Goal: Task Accomplishment & Management: Manage account settings

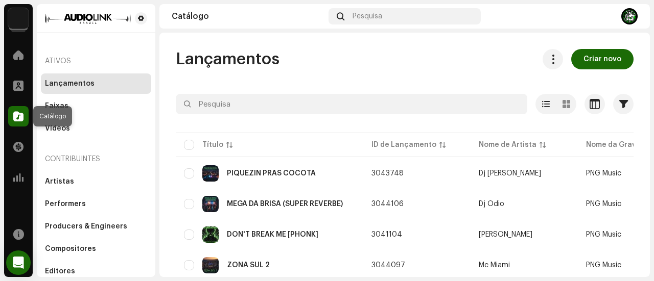
click at [21, 116] on span at bounding box center [18, 116] width 10 height 8
click at [15, 118] on span at bounding box center [18, 116] width 10 height 8
click at [618, 109] on button "button" at bounding box center [623, 104] width 20 height 20
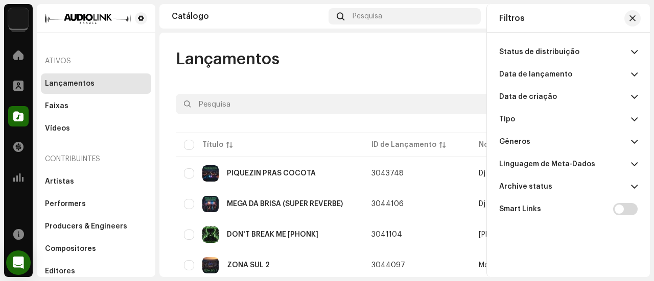
click at [622, 76] on p-accordion-header "Data de lançamento" at bounding box center [568, 74] width 138 height 22
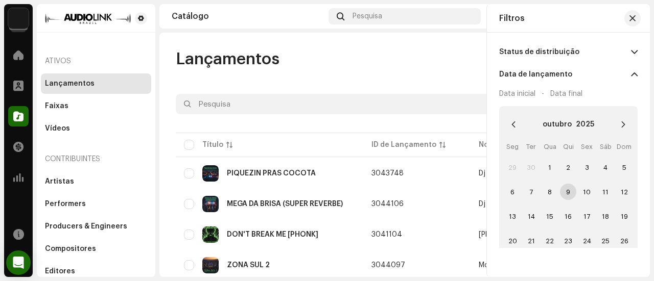
click at [563, 188] on span "9" at bounding box center [568, 192] width 16 height 16
click at [565, 191] on span "9" at bounding box center [568, 192] width 16 height 16
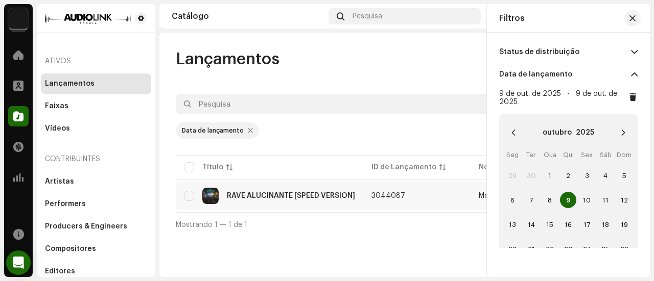
click at [342, 198] on div "RAVE ALUCINANTE [SPEED VERSION]" at bounding box center [291, 196] width 128 height 7
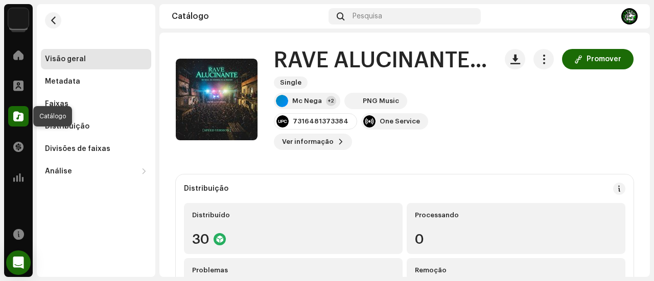
click at [23, 117] on div at bounding box center [18, 116] width 20 height 20
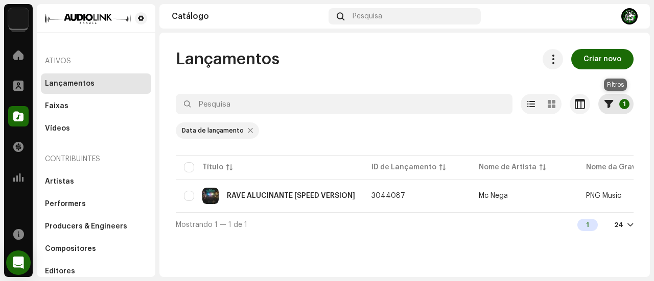
click at [623, 104] on p-badge "1" at bounding box center [624, 104] width 10 height 10
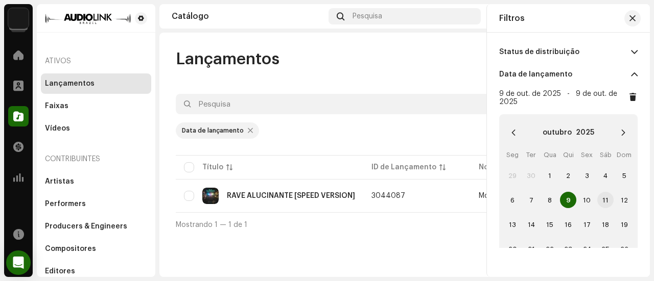
click at [603, 199] on span "11" at bounding box center [605, 200] width 16 height 16
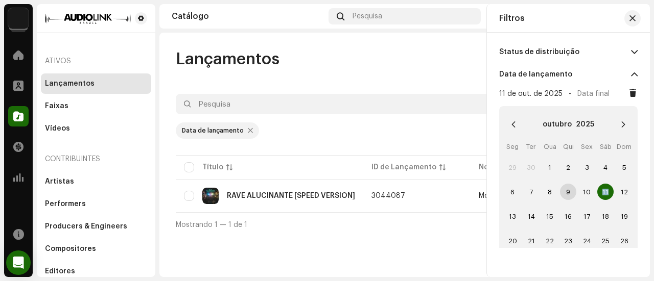
click at [603, 199] on span "11" at bounding box center [605, 192] width 16 height 16
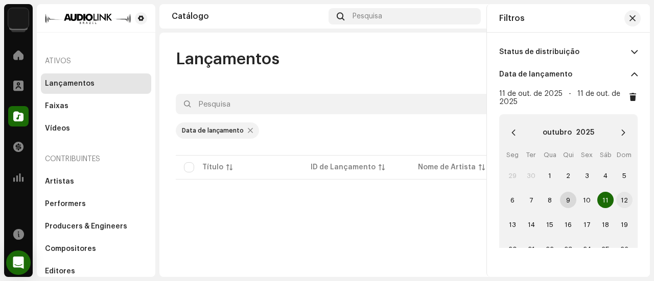
click at [621, 201] on span "12" at bounding box center [624, 200] width 16 height 16
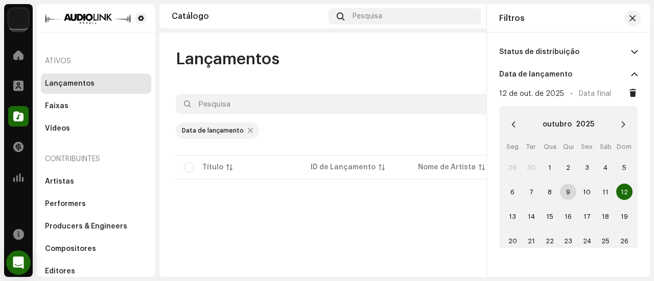
click at [620, 195] on span "12" at bounding box center [624, 192] width 16 height 16
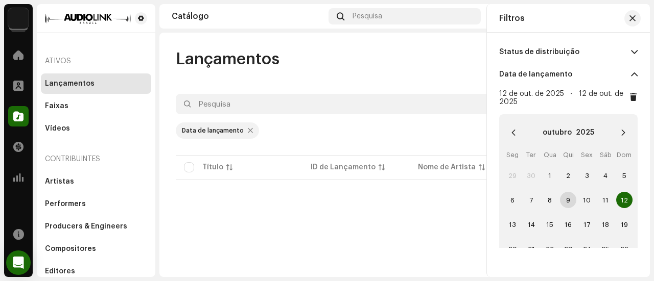
click at [248, 131] on div at bounding box center [250, 131] width 5 height 8
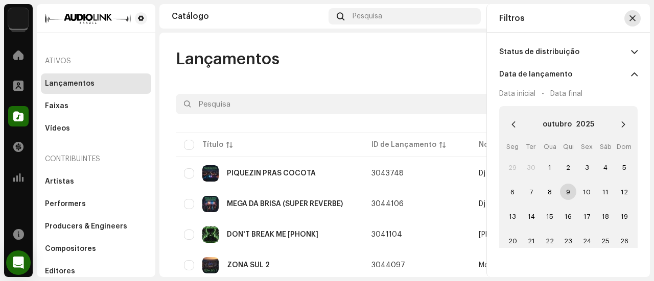
click at [635, 20] on button "button" at bounding box center [632, 18] width 16 height 16
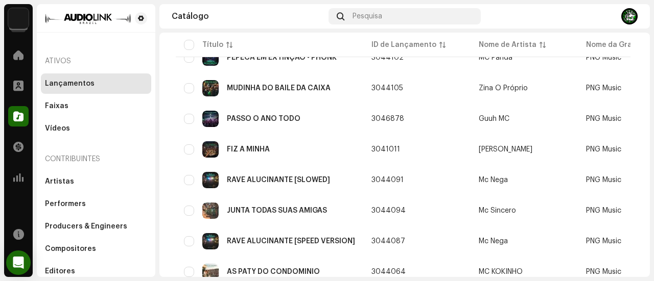
scroll to position [255, 0]
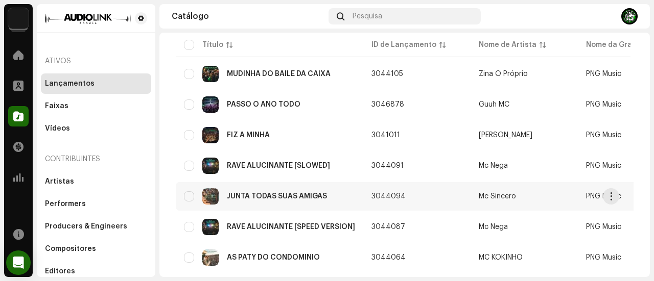
click at [309, 194] on div "JUNTA TODAS SUAS AMIGAS" at bounding box center [277, 196] width 100 height 7
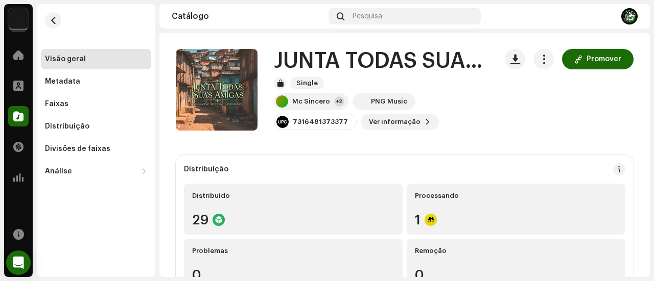
click at [48, 13] on re-m-nav-back at bounding box center [53, 26] width 25 height 45
click at [58, 23] on button "button" at bounding box center [53, 20] width 16 height 16
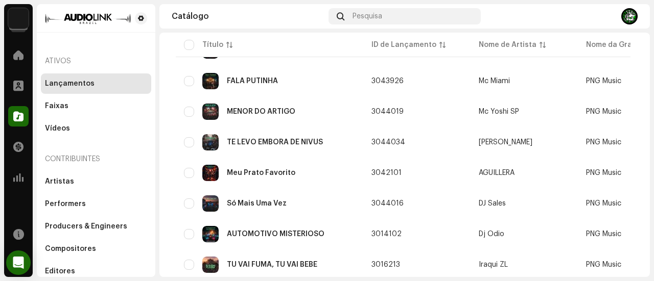
scroll to position [648, 0]
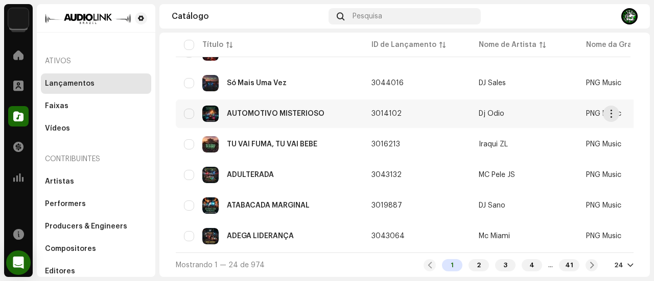
click at [296, 106] on div "AUTOMOTIVO MISTERIOSO" at bounding box center [269, 114] width 171 height 16
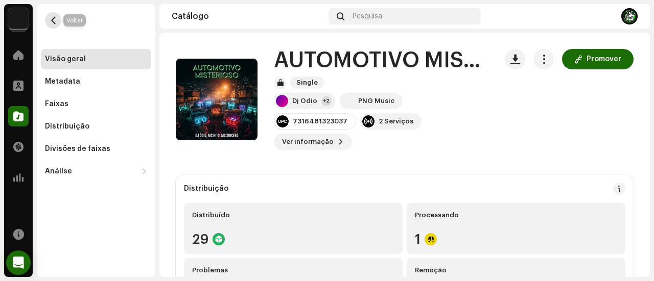
click at [52, 18] on span "button" at bounding box center [54, 20] width 8 height 8
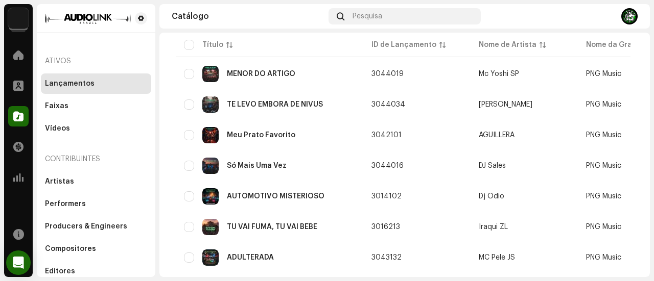
scroll to position [648, 0]
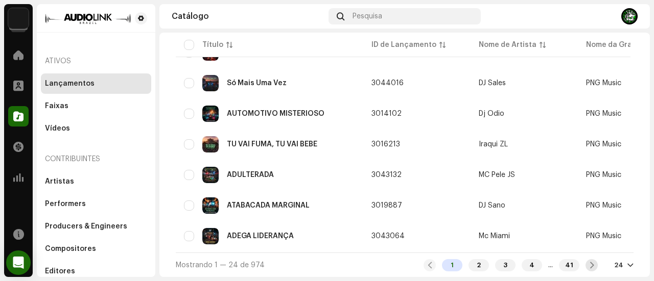
click at [585, 265] on div at bounding box center [591, 265] width 12 height 12
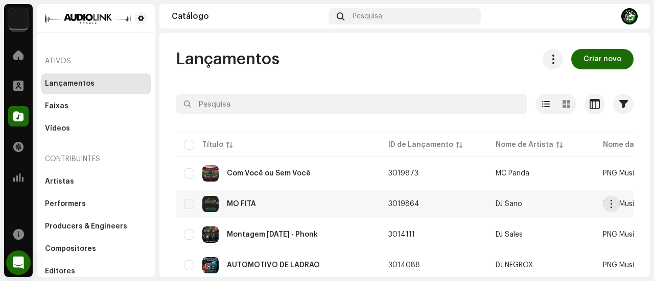
click at [370, 204] on div "MÓ FITA" at bounding box center [278, 204] width 188 height 16
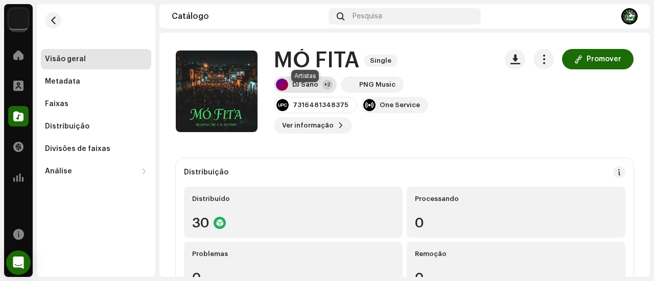
click at [308, 89] on div "DJ Sano" at bounding box center [305, 85] width 26 height 8
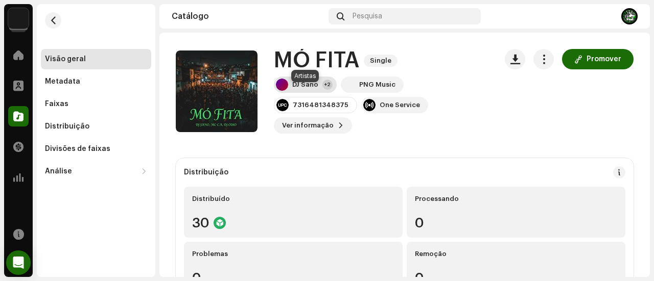
click at [308, 85] on div "DJ Sano +2" at bounding box center [305, 85] width 63 height 16
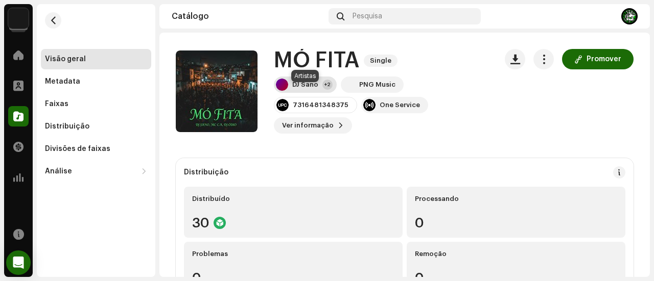
click at [308, 89] on div "DJ Sano" at bounding box center [305, 85] width 26 height 8
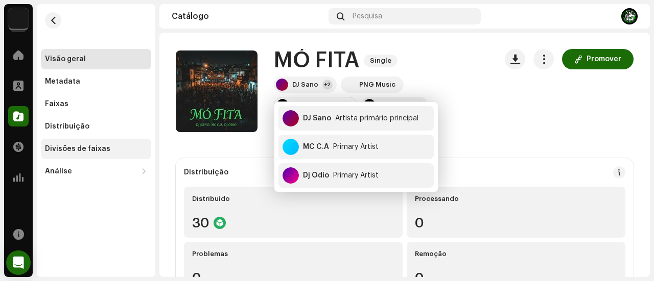
click at [117, 151] on div "Divisões de faixas" at bounding box center [96, 149] width 102 height 8
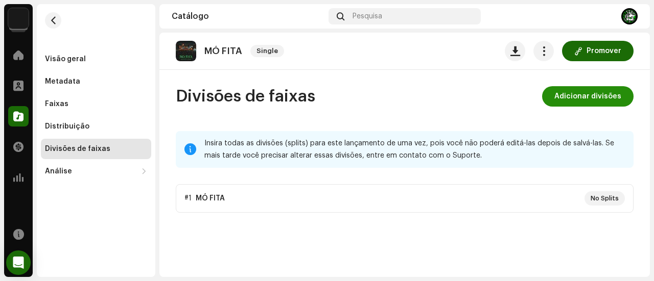
click at [605, 95] on span "Adicionar divisões" at bounding box center [587, 96] width 67 height 20
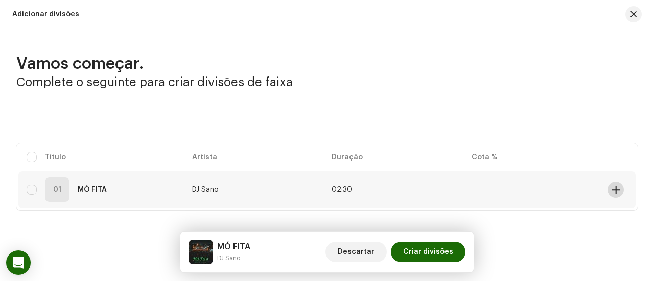
click at [615, 190] on span at bounding box center [616, 190] width 8 height 8
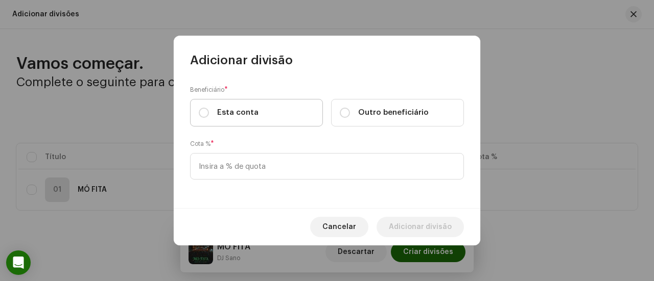
click at [294, 110] on label "Esta conta" at bounding box center [256, 113] width 133 height 28
click at [209, 110] on input "Esta conta" at bounding box center [204, 113] width 10 height 10
radio input "true"
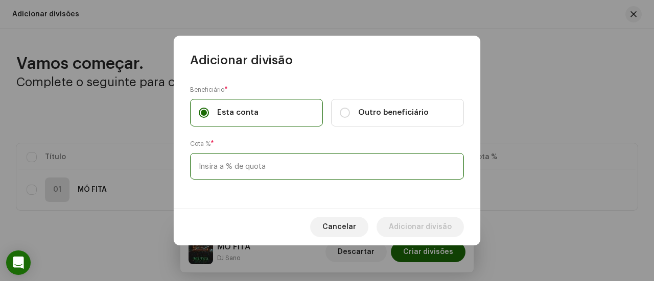
click at [285, 160] on input at bounding box center [327, 166] width 274 height 27
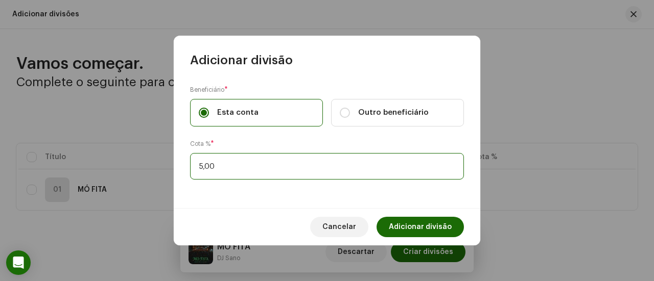
type input "50,00"
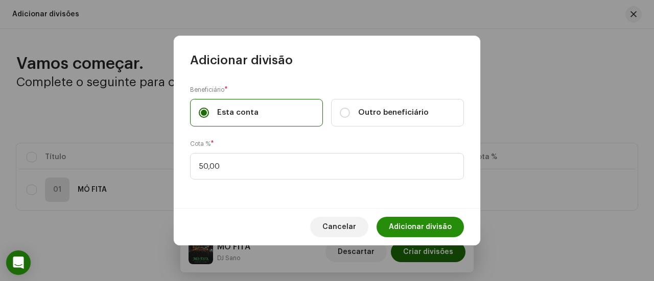
click at [407, 222] on span "Adicionar divisão" at bounding box center [420, 227] width 63 height 20
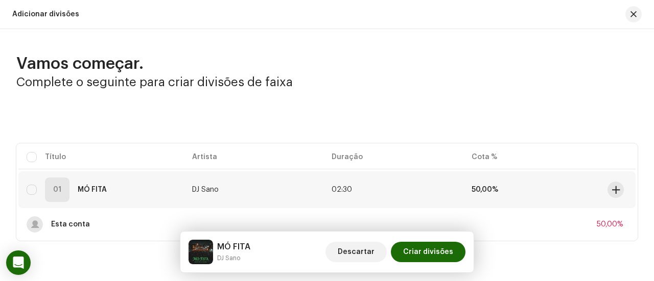
click at [622, 190] on td at bounding box center [619, 190] width 32 height 37
click at [612, 186] on span at bounding box center [616, 190] width 8 height 8
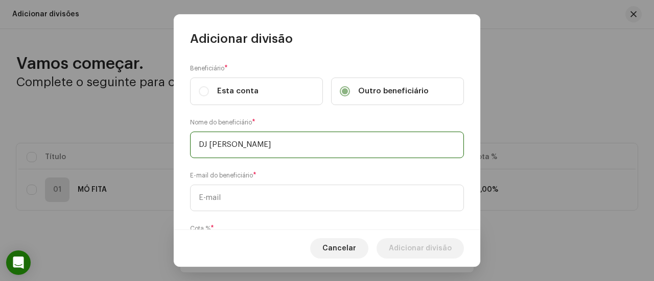
type input "DJ ÓDIO"
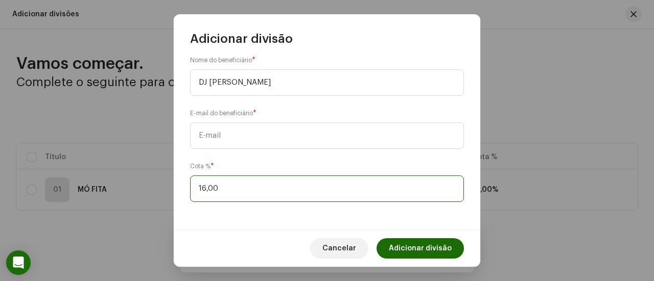
type input "16,70"
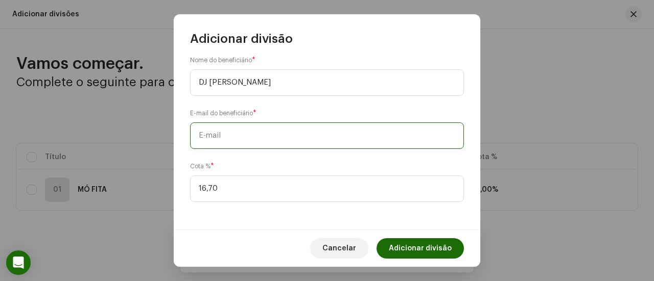
click at [248, 141] on input "text" at bounding box center [327, 136] width 274 height 27
paste input "onhjonhwill@gmail.com"
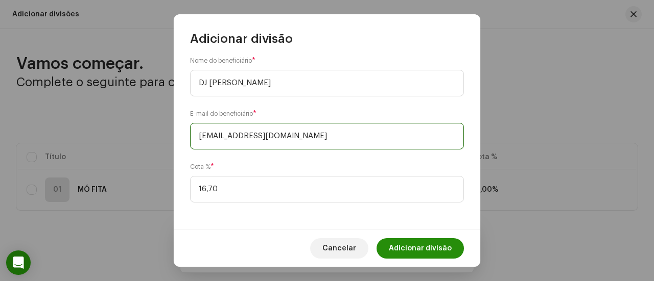
type input "jonhjonhwill@gmail.com"
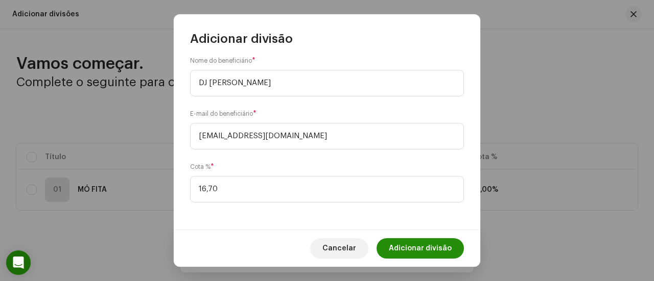
click at [402, 248] on span "Adicionar divisão" at bounding box center [420, 248] width 63 height 20
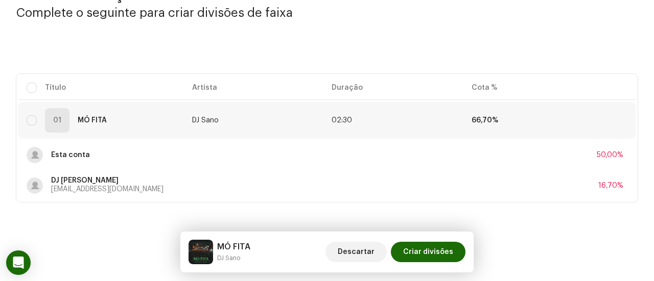
scroll to position [69, 0]
click at [612, 121] on span at bounding box center [616, 120] width 8 height 8
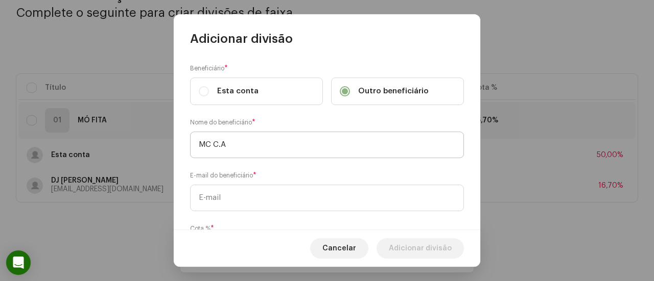
type input "MC C.A"
paste input "comeercialmcca@gmail.com"
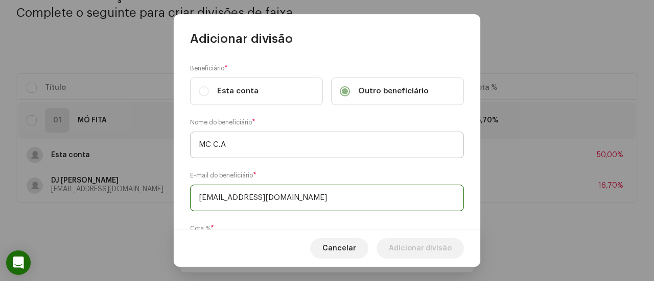
type input "comeercialmcca@gmail.com"
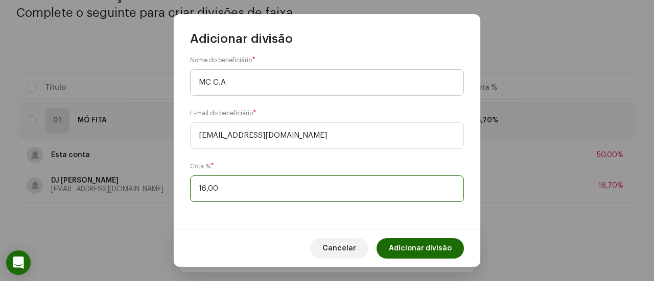
type input "16,60"
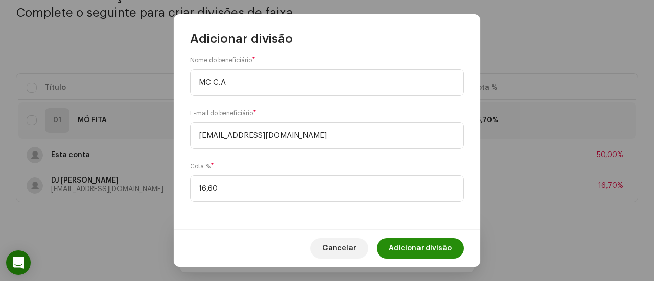
click at [407, 251] on span "Adicionar divisão" at bounding box center [420, 248] width 63 height 20
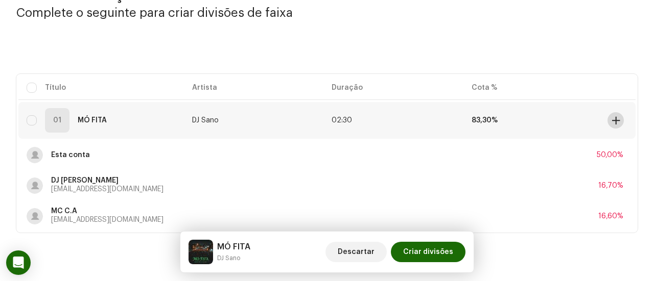
click at [619, 117] on button at bounding box center [615, 120] width 16 height 16
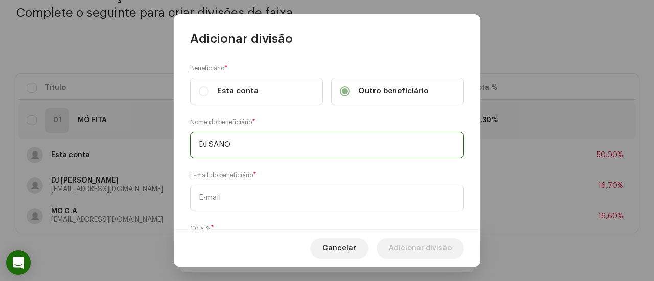
type input "DJ SANO"
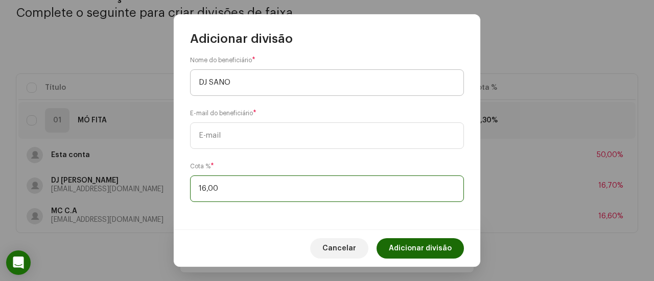
type input "16,70"
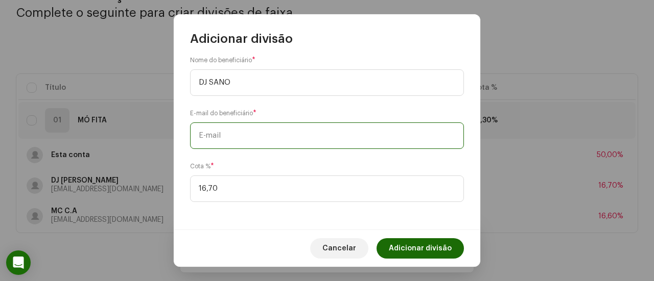
click at [229, 132] on input "text" at bounding box center [327, 136] width 274 height 27
paste input "luck.k.sano@gmail.com"
click at [198, 130] on input "luck.k.sano@gmail.com" at bounding box center [327, 136] width 274 height 27
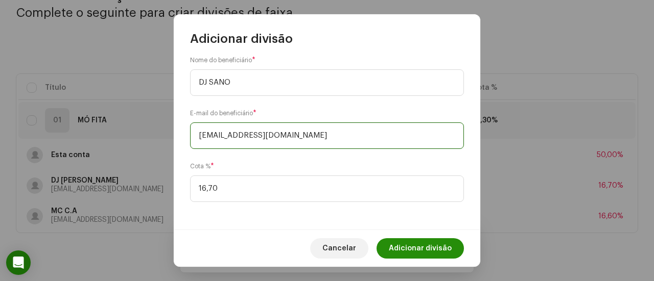
type input "luck.k.sano@gmail.com"
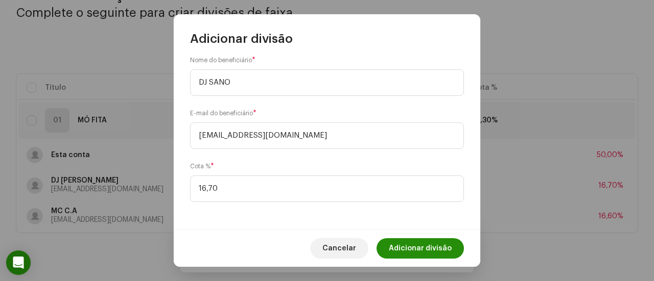
click at [401, 245] on span "Adicionar divisão" at bounding box center [420, 248] width 63 height 20
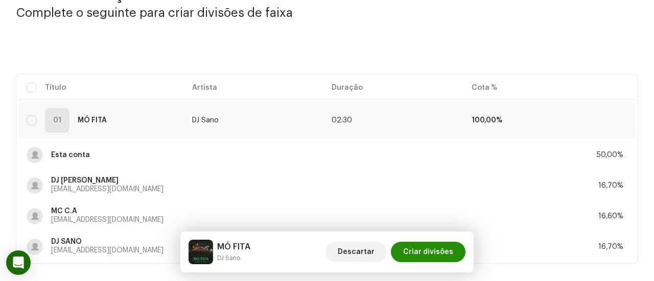
click at [435, 254] on span "Criar divisões" at bounding box center [428, 252] width 50 height 20
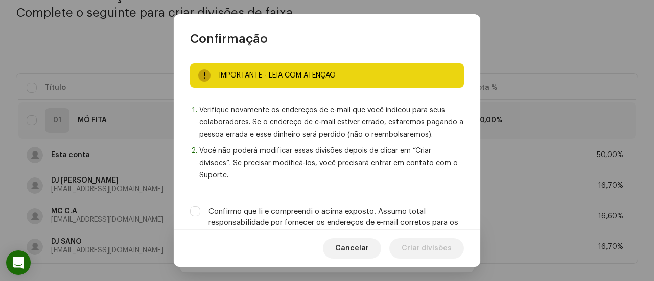
click at [414, 220] on label "Confirmo que li e compreendi o acima exposto. Assumo total responsabilidade por…" at bounding box center [335, 223] width 255 height 34
click at [200, 217] on input "Confirmo que li e compreendi o acima exposto. Assumo total responsabilidade por…" at bounding box center [195, 211] width 10 height 10
checkbox input "true"
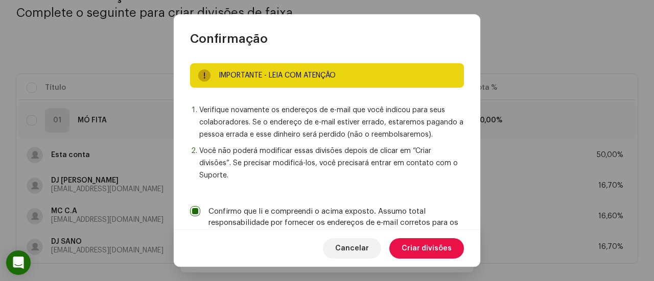
click at [424, 249] on span "Criar divisões" at bounding box center [426, 248] width 50 height 20
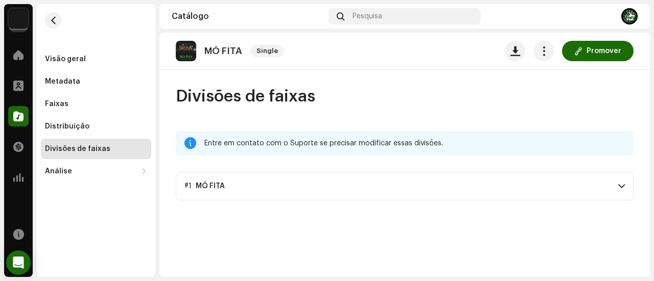
click at [67, 145] on div "Divisões de faixas" at bounding box center [77, 149] width 65 height 8
click at [20, 116] on span at bounding box center [18, 116] width 10 height 8
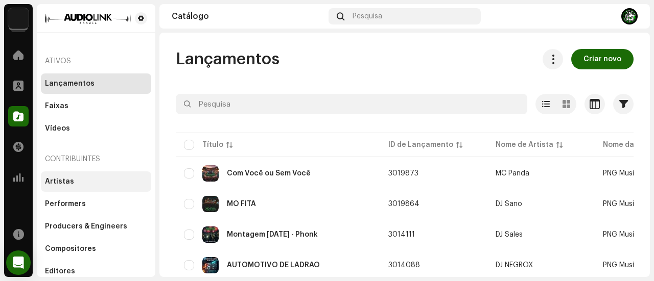
click at [93, 185] on div "Artistas" at bounding box center [96, 182] width 102 height 8
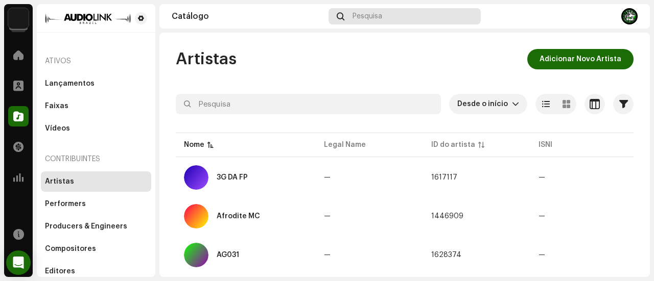
click at [390, 20] on div "Pesquisa" at bounding box center [404, 16] width 153 height 16
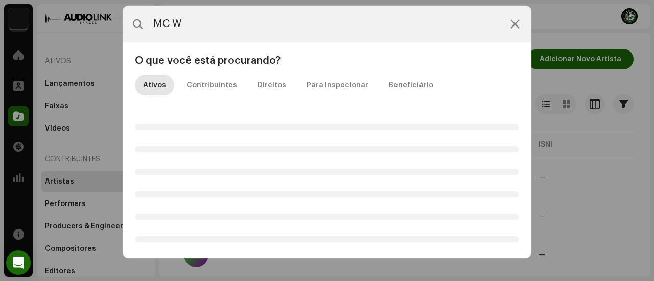
type input "MC WS"
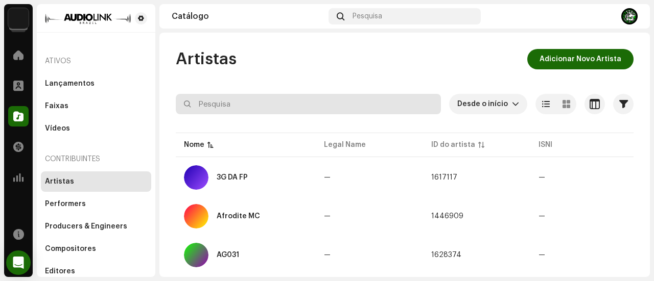
click at [261, 101] on input "text" at bounding box center [308, 104] width 265 height 20
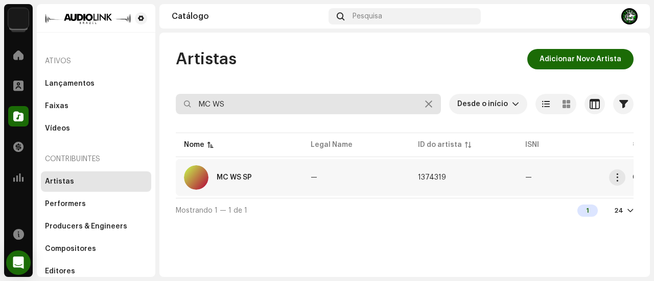
type input "MC WS"
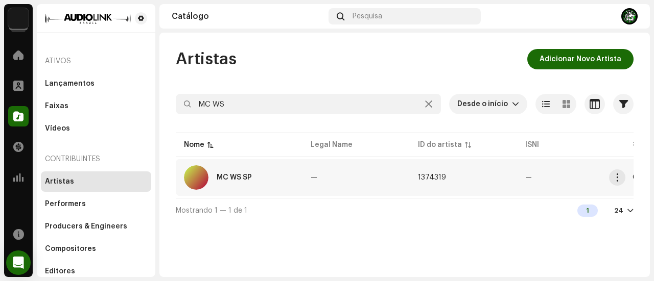
click at [241, 177] on div "MC WS SP" at bounding box center [234, 177] width 35 height 7
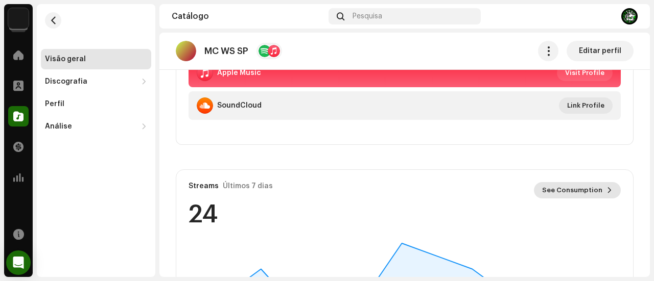
click at [565, 193] on span "See Consumption" at bounding box center [572, 190] width 60 height 20
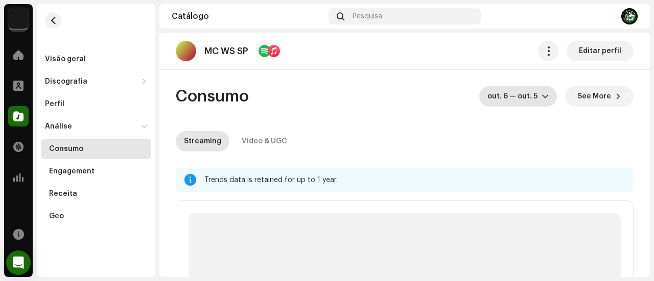
click at [541, 101] on div "dropdown trigger" at bounding box center [544, 96] width 7 height 20
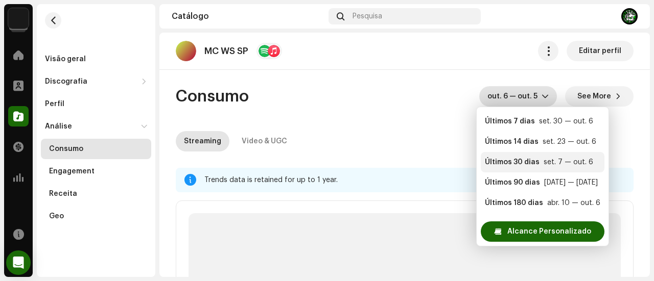
scroll to position [20, 0]
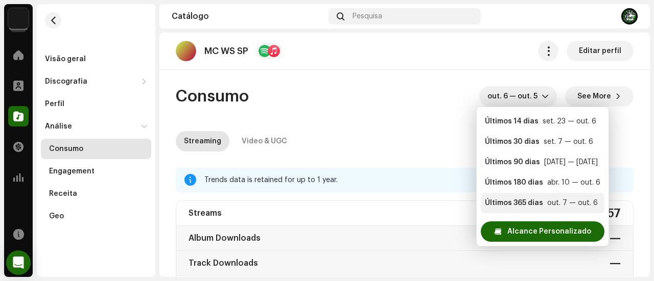
click at [523, 200] on div "Últimos 365 dias" at bounding box center [514, 203] width 58 height 10
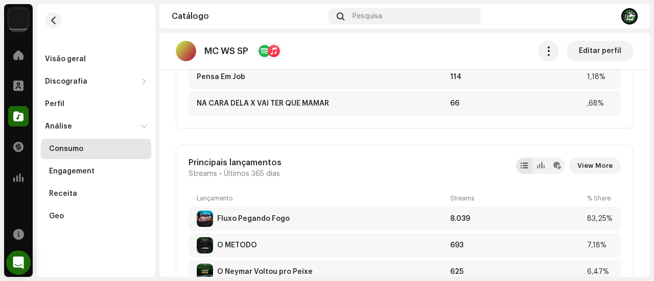
scroll to position [664, 0]
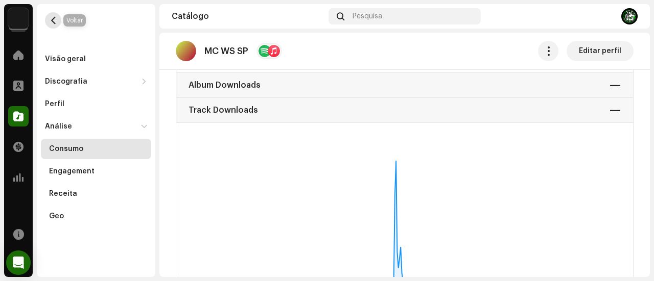
click at [57, 20] on button "button" at bounding box center [53, 20] width 16 height 16
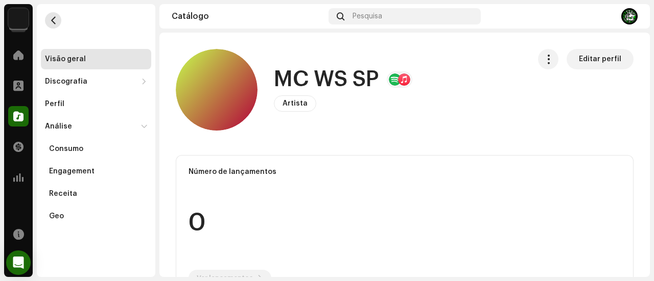
click at [51, 19] on span "button" at bounding box center [54, 20] width 8 height 8
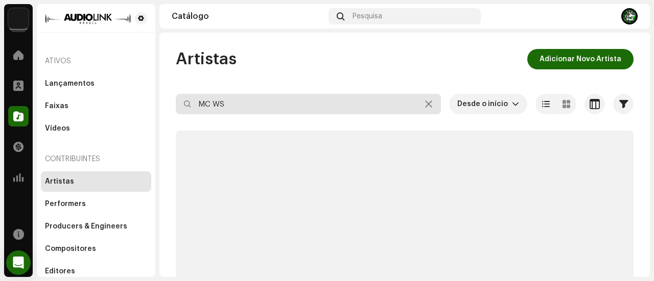
drag, startPoint x: 269, startPoint y: 106, endPoint x: 181, endPoint y: 99, distance: 88.6
click at [181, 99] on input "MC WS" at bounding box center [308, 104] width 265 height 20
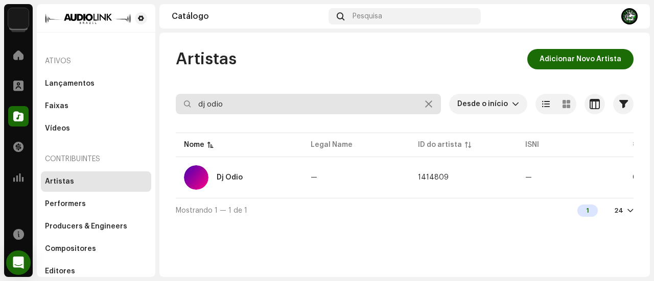
drag, startPoint x: 251, startPoint y: 106, endPoint x: 189, endPoint y: 100, distance: 62.5
click at [189, 100] on div "dj odio" at bounding box center [308, 104] width 265 height 20
type input "mc sincero"
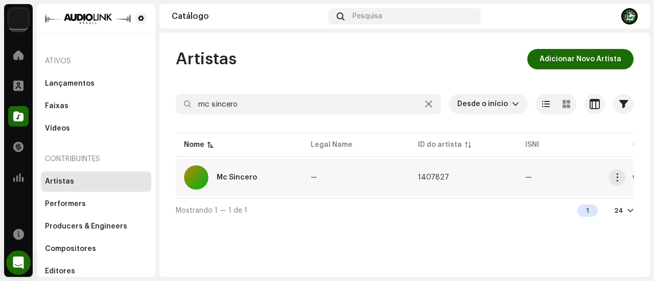
click at [235, 183] on div "Mc Sincero" at bounding box center [239, 177] width 110 height 25
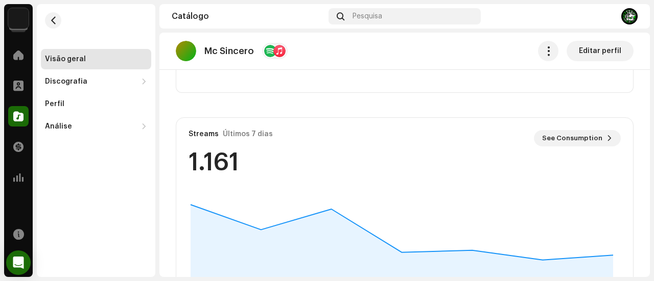
scroll to position [357, 0]
click at [581, 139] on span "See Consumption" at bounding box center [572, 139] width 60 height 20
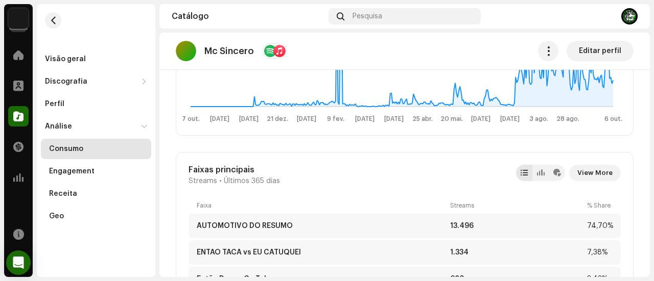
scroll to position [409, 0]
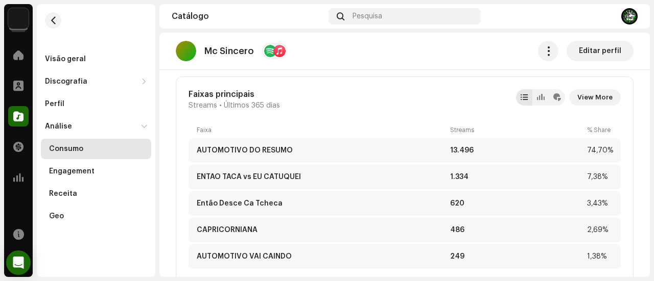
drag, startPoint x: 369, startPoint y: 153, endPoint x: 322, endPoint y: 112, distance: 62.3
click at [322, 112] on div "Faixas principais Streams • Últimos 365 dias View More Faixa Streams % Share AU…" at bounding box center [405, 179] width 458 height 205
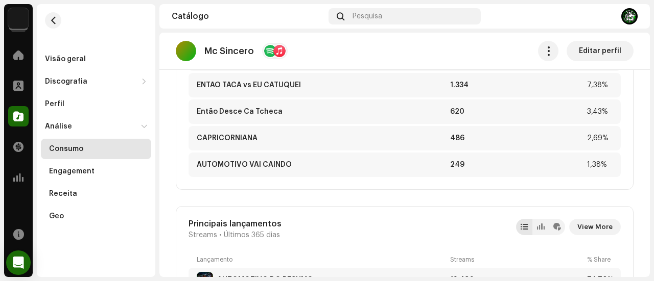
scroll to position [613, 0]
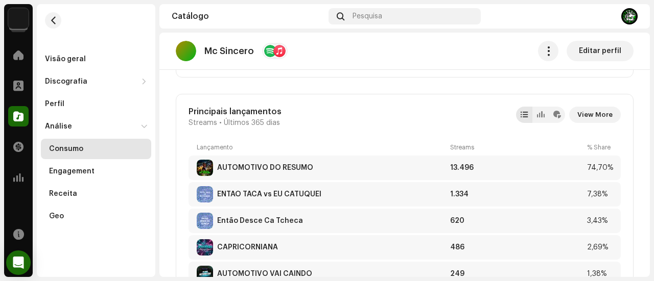
drag, startPoint x: 299, startPoint y: 163, endPoint x: 283, endPoint y: 130, distance: 37.5
click at [283, 130] on div "Principais lançamentos Streams • Últimos 365 dias View More Lançamento Streams …" at bounding box center [405, 196] width 458 height 205
drag, startPoint x: 283, startPoint y: 164, endPoint x: 501, endPoint y: 138, distance: 220.0
click at [501, 138] on div "Principais lançamentos Streams • Últimos 365 dias View More Lançamento Streams …" at bounding box center [405, 196] width 458 height 205
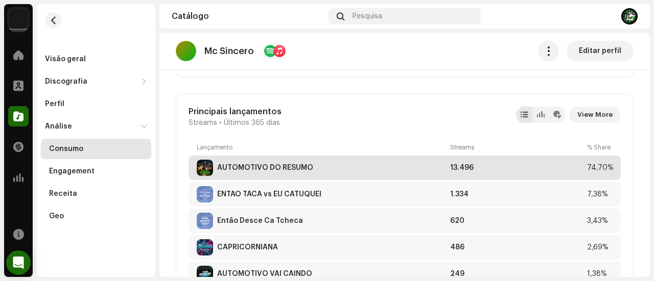
click at [273, 165] on div "AUTOMOTIVO DO RESUMO" at bounding box center [265, 168] width 96 height 8
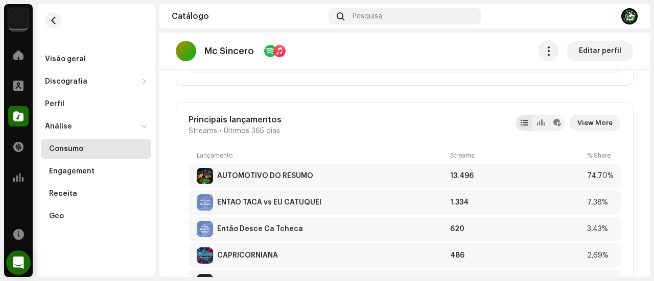
scroll to position [593, 0]
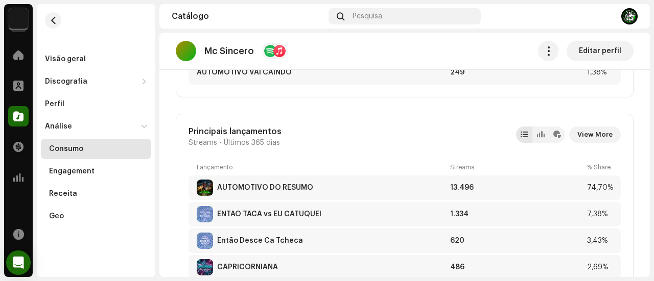
drag, startPoint x: 285, startPoint y: 183, endPoint x: 247, endPoint y: 160, distance: 44.0
click at [247, 160] on div "Principais lançamentos Streams • Últimos 365 dias View More Lançamento Streams …" at bounding box center [405, 216] width 458 height 205
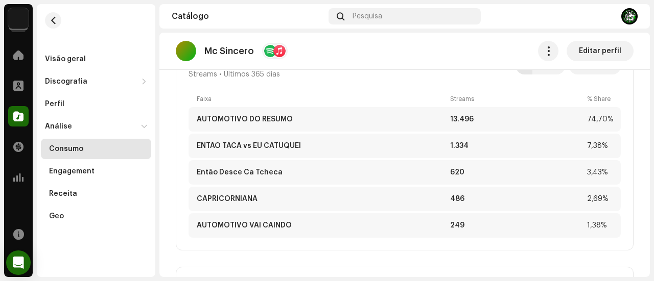
scroll to position [389, 0]
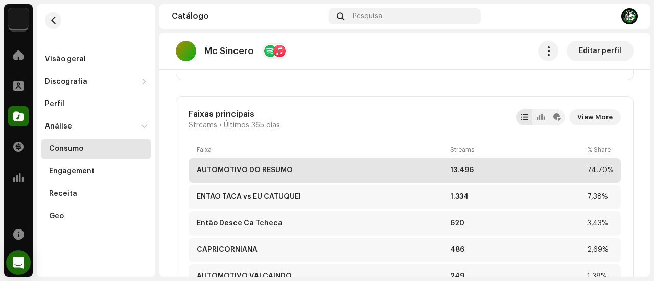
click at [265, 164] on div "AUTOMOTIVO DO RESUMO 13.496 74,70%" at bounding box center [404, 170] width 432 height 25
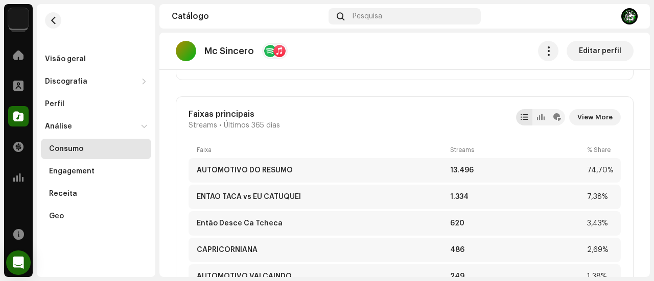
drag, startPoint x: 265, startPoint y: 164, endPoint x: 234, endPoint y: 136, distance: 41.6
click at [234, 136] on div "Faixas principais Streams • Últimos 365 dias View More Faixa Streams % Share AU…" at bounding box center [405, 199] width 458 height 205
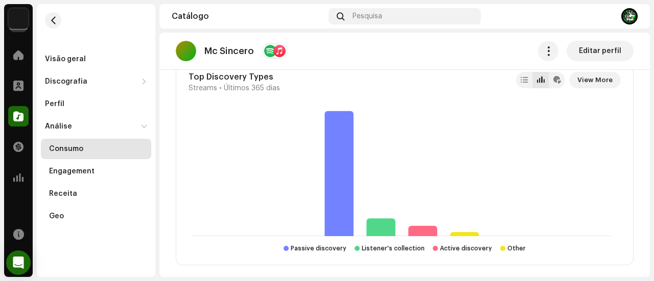
scroll to position [1685, 0]
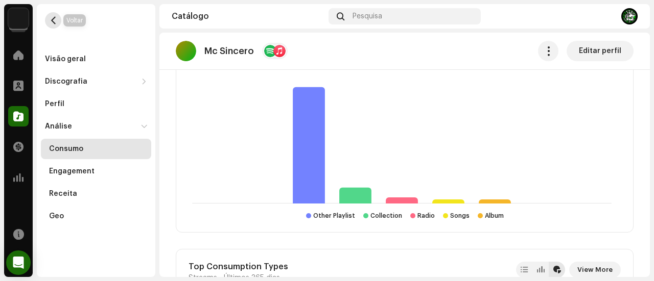
click at [57, 26] on button "button" at bounding box center [53, 20] width 16 height 16
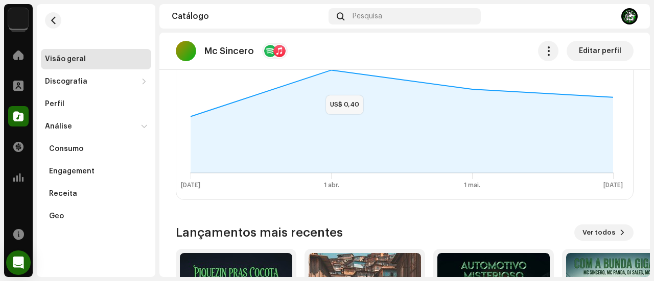
scroll to position [827, 0]
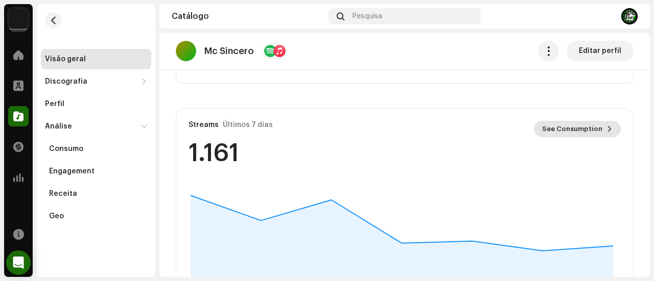
click at [556, 129] on span "See Consumption" at bounding box center [572, 129] width 60 height 20
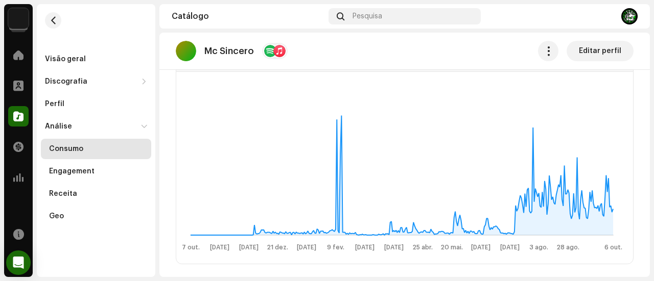
scroll to position [409, 0]
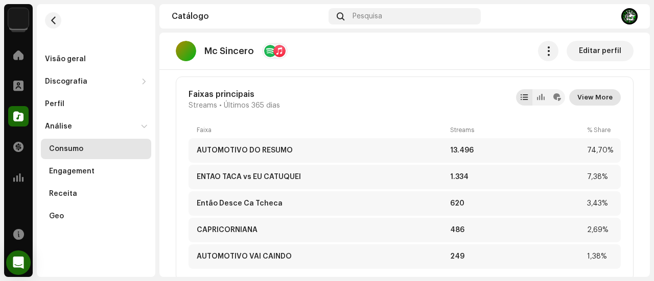
click at [586, 100] on span "View More" at bounding box center [594, 97] width 35 height 20
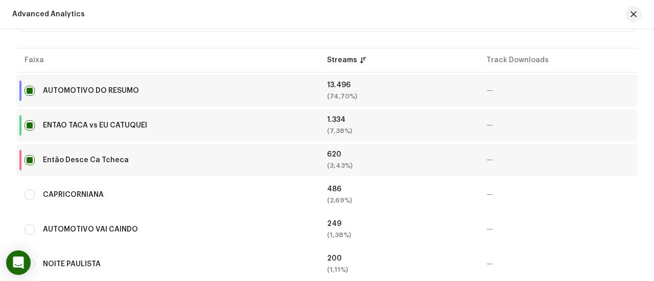
scroll to position [357, 0]
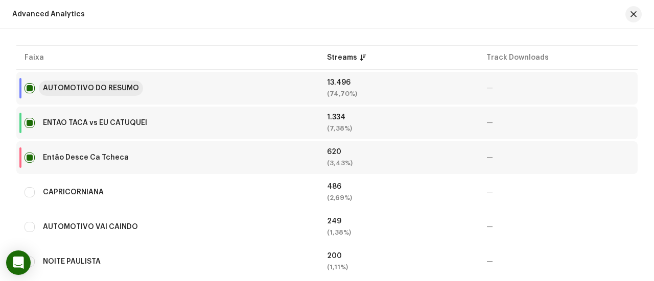
drag, startPoint x: 83, startPoint y: 87, endPoint x: 67, endPoint y: 87, distance: 15.3
drag, startPoint x: 67, startPoint y: 87, endPoint x: 323, endPoint y: 35, distance: 260.6
click at [123, 88] on div "AUTOMOTIVO DO RESUMO" at bounding box center [91, 88] width 96 height 7
click at [129, 123] on div "ENTAO TACA vs EU CATUQUEI" at bounding box center [95, 122] width 104 height 7
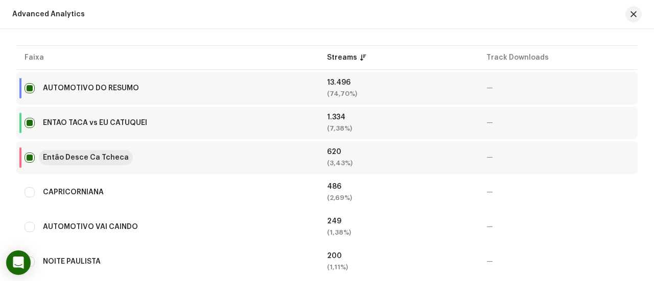
click at [102, 158] on div "Então Desce Ca Tcheca" at bounding box center [86, 157] width 86 height 7
click at [104, 158] on div "Então Desce Ca Tcheca" at bounding box center [86, 157] width 86 height 7
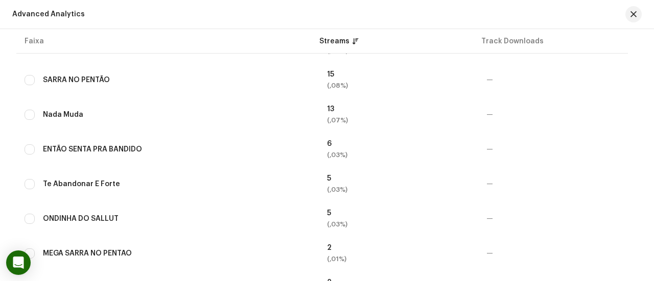
scroll to position [1660, 0]
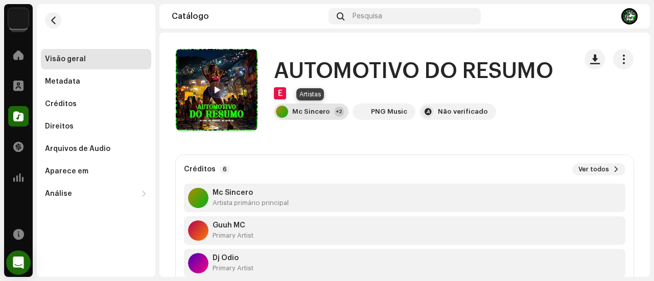
click at [299, 114] on div "Mc Sincero" at bounding box center [311, 112] width 38 height 8
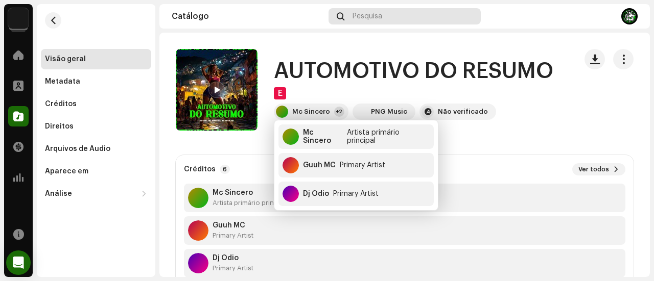
click at [372, 15] on span "Pesquisa" at bounding box center [367, 16] width 30 height 8
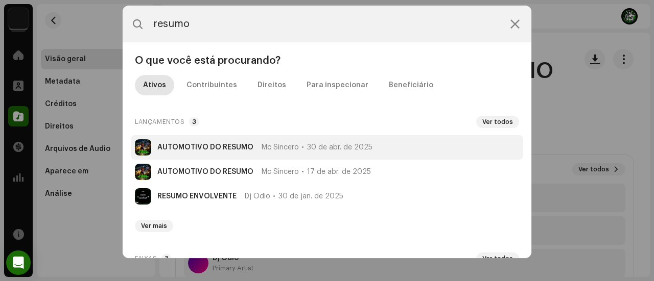
type input "resumo"
click at [207, 149] on strong "AUTOMOTIVO DO RESUMO" at bounding box center [205, 147] width 96 height 8
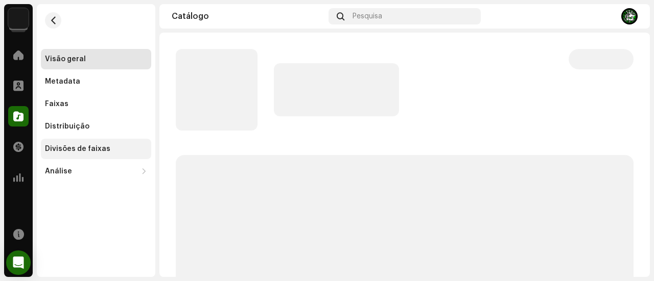
click at [112, 150] on div "Divisões de faixas" at bounding box center [96, 149] width 102 height 8
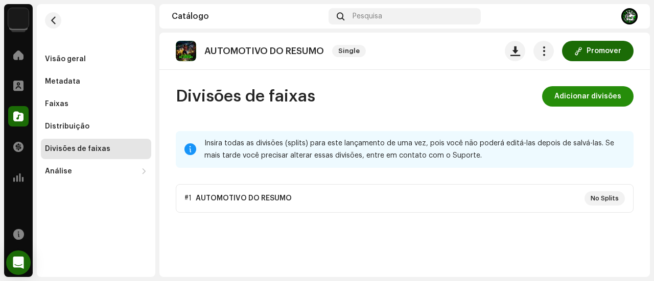
click at [563, 101] on span "Adicionar divisões" at bounding box center [587, 96] width 67 height 20
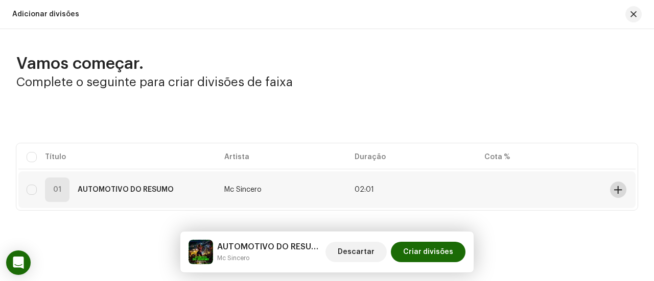
click at [614, 188] on span at bounding box center [618, 190] width 8 height 8
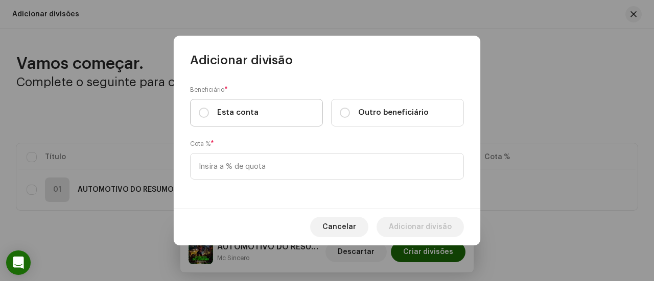
click at [274, 111] on label "Esta conta" at bounding box center [256, 113] width 133 height 28
click at [209, 111] on input "Esta conta" at bounding box center [204, 113] width 10 height 10
radio input "true"
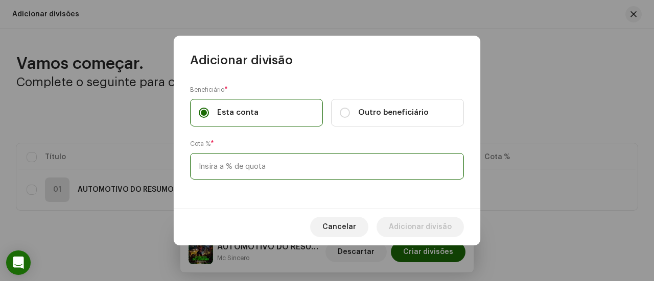
click at [268, 165] on input at bounding box center [327, 166] width 274 height 27
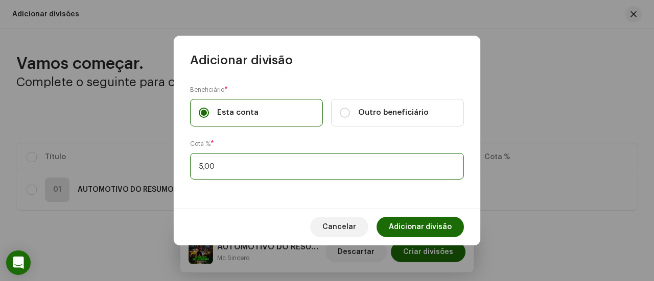
type input "50,00"
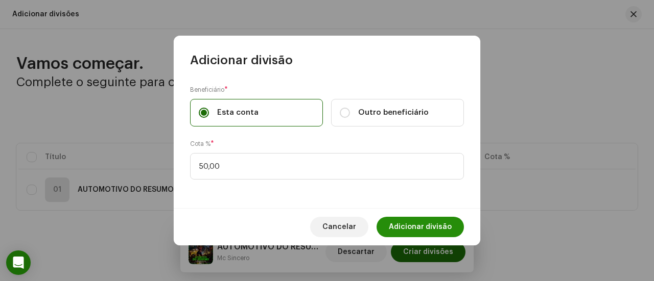
click at [406, 223] on span "Adicionar divisão" at bounding box center [420, 227] width 63 height 20
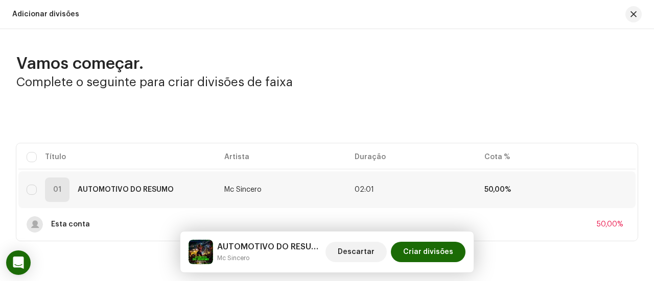
click at [592, 101] on div "Vamos começar. Complete o seguinte para criar divisões de faixa Selecionado 0 S…" at bounding box center [327, 147] width 654 height 187
click at [614, 190] on span at bounding box center [618, 190] width 8 height 8
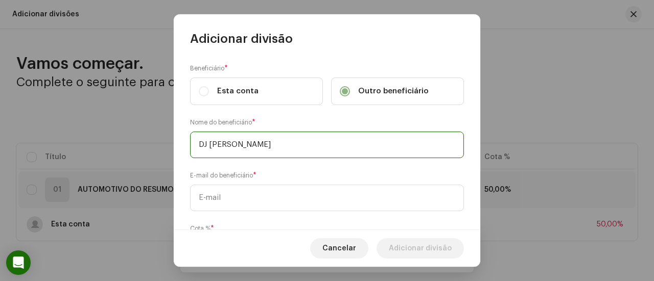
type input "DJ ÓDIO"
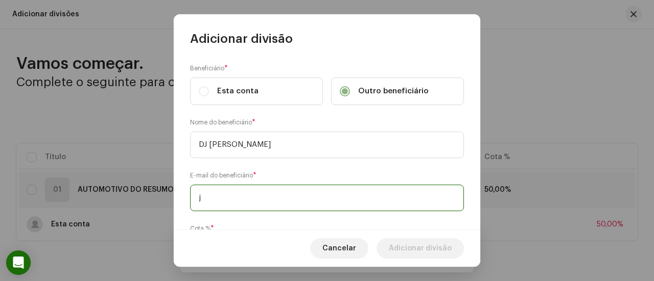
paste input "onhjonhwill@gmail.com"
type input "jonhjonhwill@gmail.com"
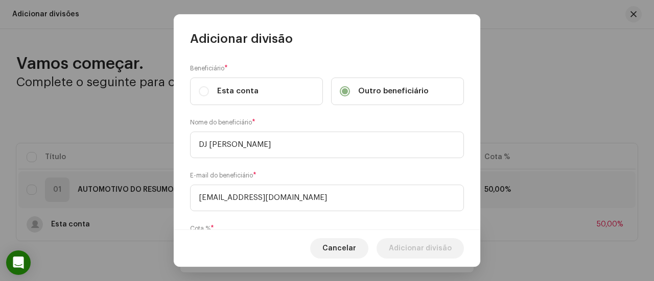
scroll to position [62, 0]
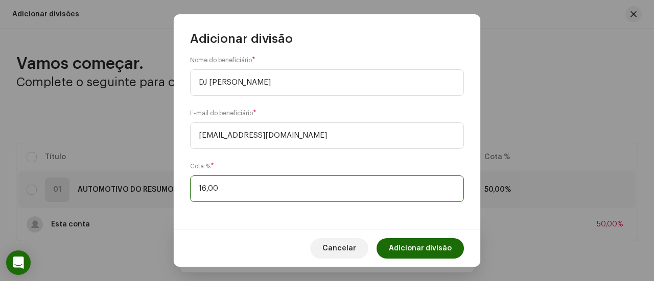
type input "16,70"
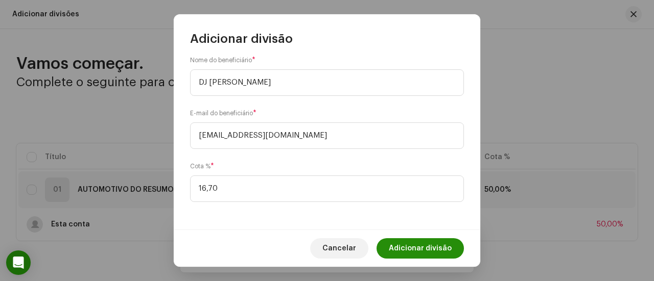
click at [422, 248] on span "Adicionar divisão" at bounding box center [420, 248] width 63 height 20
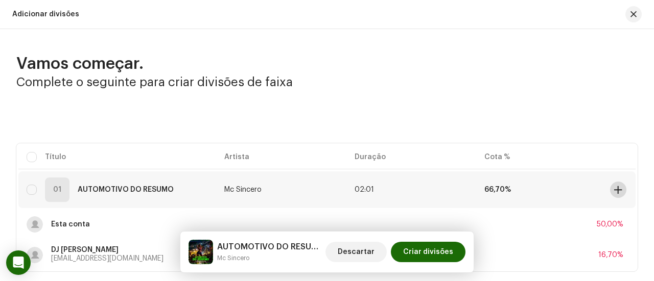
click at [614, 189] on span at bounding box center [618, 190] width 8 height 8
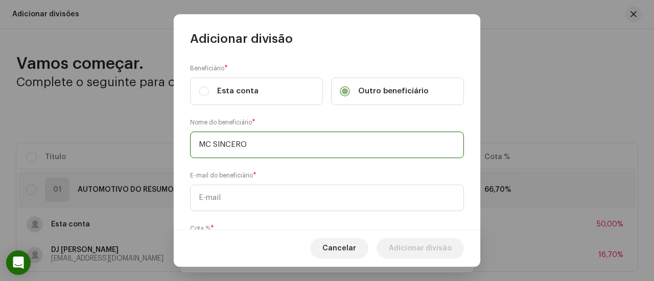
type input "MC SINCERO"
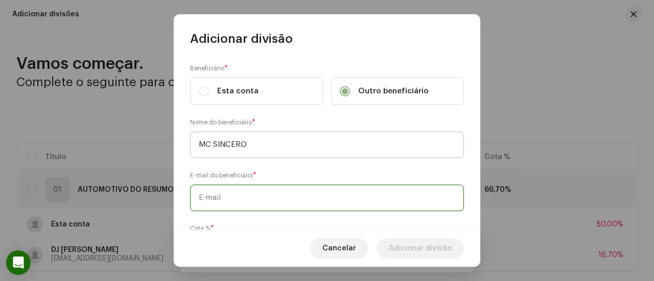
paste input "kawan.khaelgarcia26@gmail.com"
type input "kawan.khaelgarcia26@gmail.com"
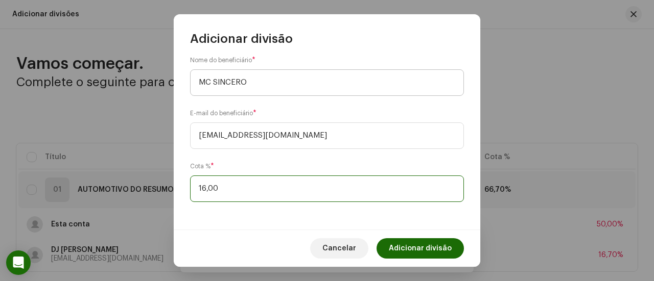
type input "16,70"
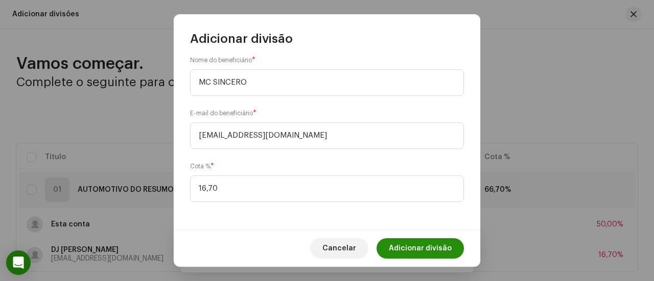
click at [424, 244] on span "Adicionar divisão" at bounding box center [420, 248] width 63 height 20
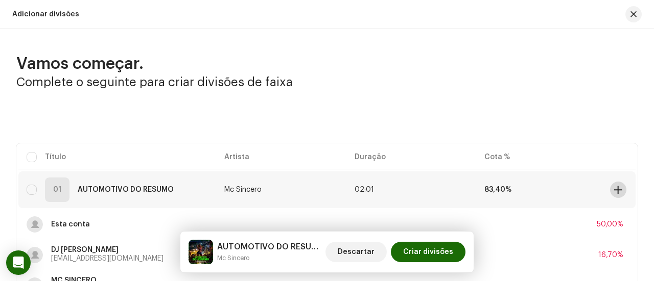
click at [614, 186] on span at bounding box center [618, 190] width 8 height 8
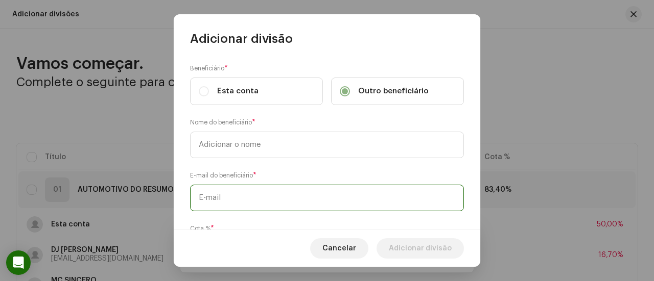
paste input "guuhreusvm7@gmail.com"
type input "guuhreusvm7@gmail.com"
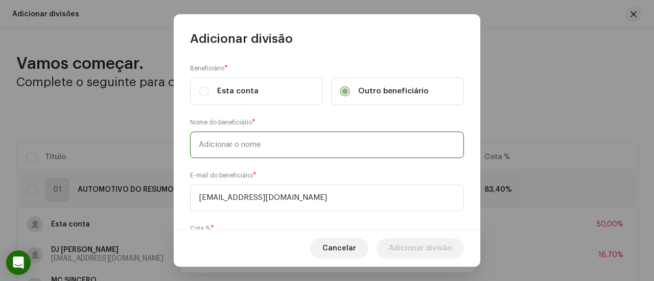
click at [275, 149] on input "text" at bounding box center [327, 145] width 274 height 27
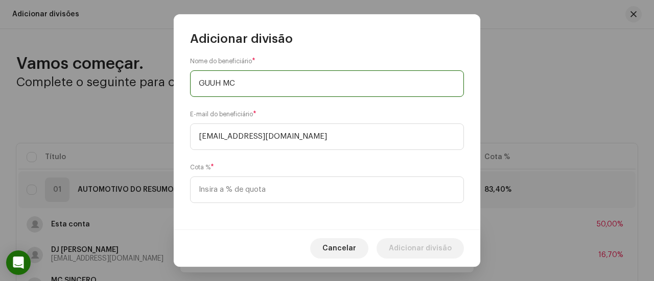
scroll to position [62, 0]
type input "GUUH MC"
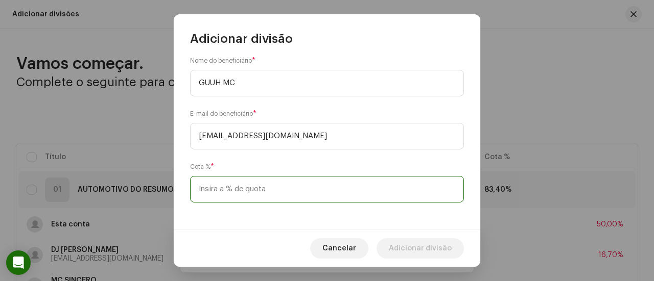
click at [250, 190] on input at bounding box center [327, 189] width 274 height 27
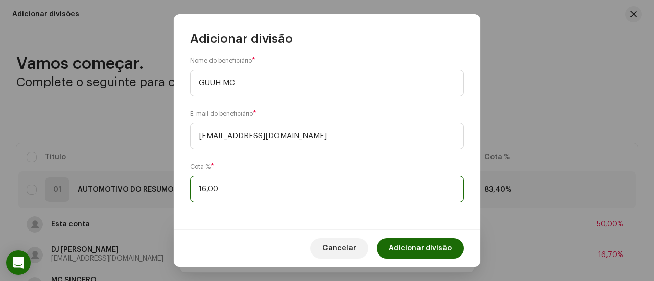
type input "16,60"
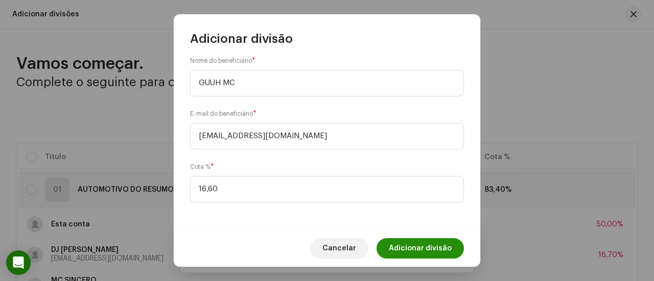
click at [435, 241] on span "Adicionar divisão" at bounding box center [420, 248] width 63 height 20
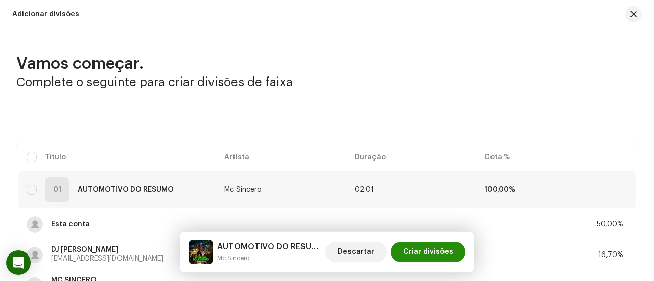
click at [424, 251] on span "Criar divisões" at bounding box center [428, 252] width 50 height 20
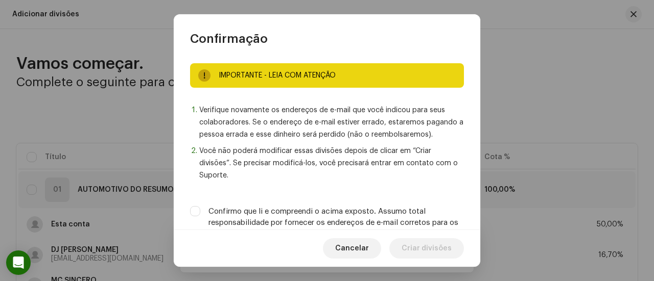
click at [399, 217] on label "Confirmo que li e compreendi o acima exposto. Assumo total responsabilidade por…" at bounding box center [335, 223] width 255 height 34
click at [200, 217] on input "Confirmo que li e compreendi o acima exposto. Assumo total responsabilidade por…" at bounding box center [195, 211] width 10 height 10
checkbox input "true"
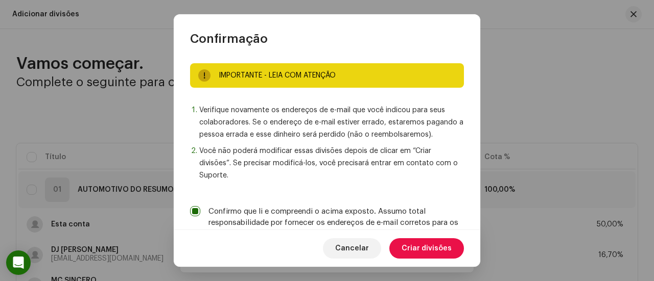
click at [412, 248] on span "Criar divisões" at bounding box center [426, 248] width 50 height 20
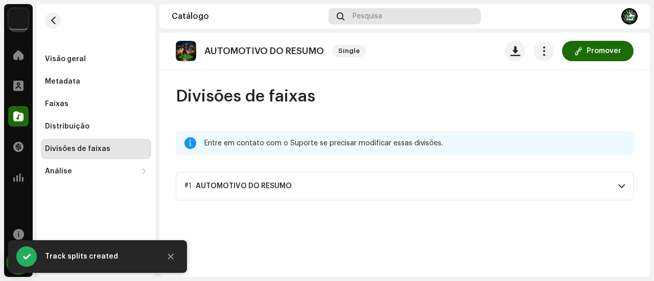
click at [404, 22] on div "Pesquisa" at bounding box center [404, 16] width 153 height 16
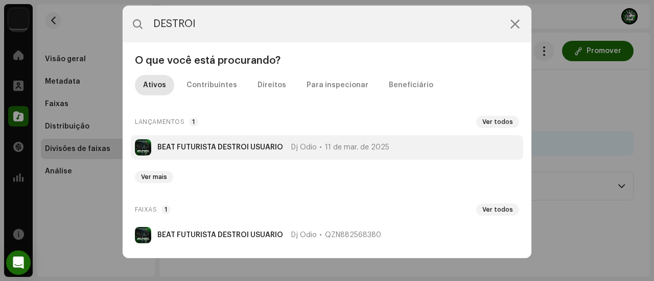
type input "DESTROI"
click at [242, 148] on strong "BEAT FUTURISTA DESTROI USUARIO" at bounding box center [220, 147] width 126 height 8
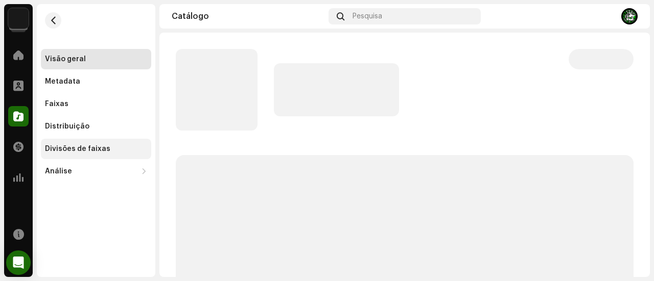
click at [103, 146] on div "Divisões de faixas" at bounding box center [77, 149] width 65 height 8
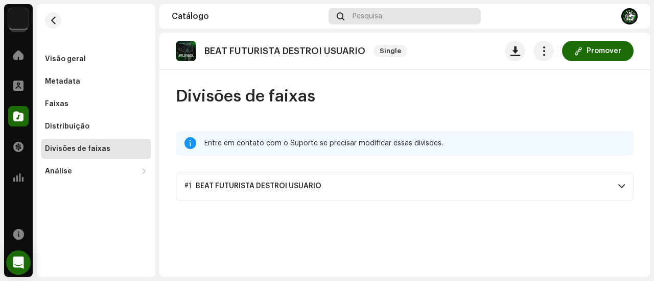
click at [373, 18] on span "Pesquisa" at bounding box center [367, 16] width 30 height 8
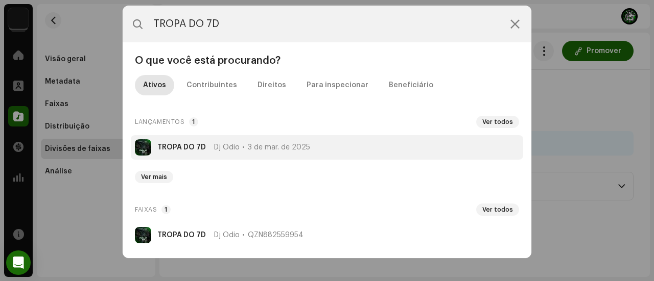
type input "TROPA DO 7D"
click at [203, 143] on strong "TROPA DO 7D" at bounding box center [181, 147] width 49 height 8
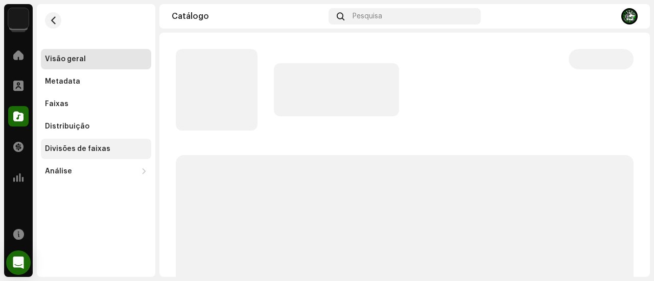
click at [131, 149] on div "Divisões de faixas" at bounding box center [96, 149] width 102 height 8
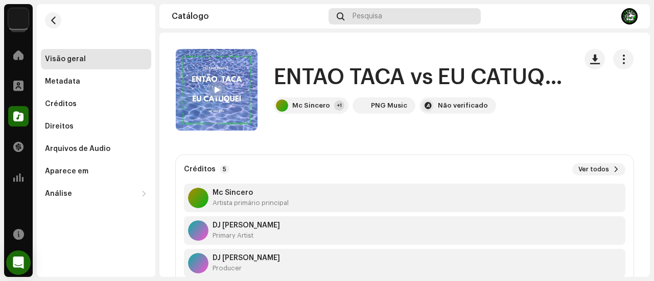
click at [375, 20] on span "Pesquisa" at bounding box center [367, 16] width 30 height 8
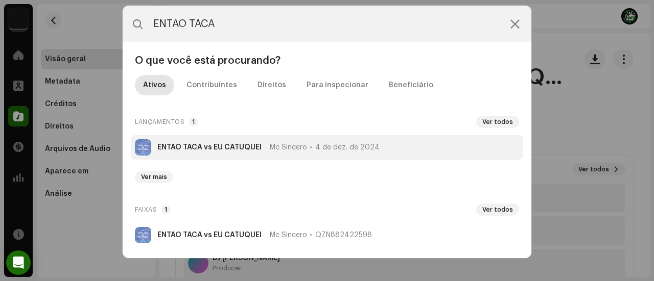
type input "ENTAO TACA"
click at [248, 146] on strong "ENTAO TACA vs EU CATUQUEI" at bounding box center [209, 147] width 104 height 8
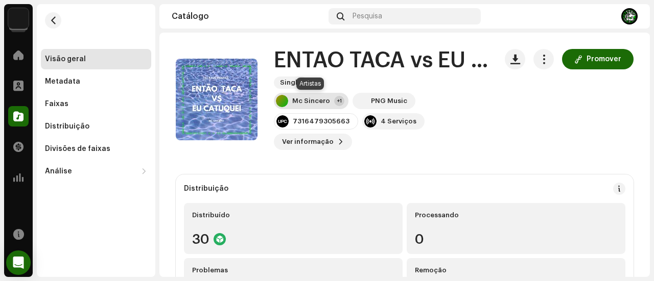
click at [308, 102] on div "Mc Sincero" at bounding box center [311, 101] width 38 height 8
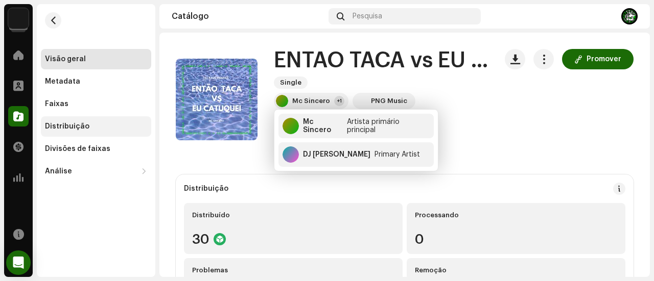
click at [107, 128] on div "Distribuição" at bounding box center [96, 127] width 102 height 8
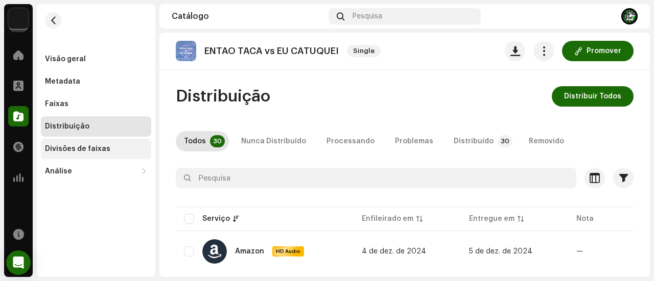
click at [125, 149] on div "Divisões de faixas" at bounding box center [96, 149] width 102 height 8
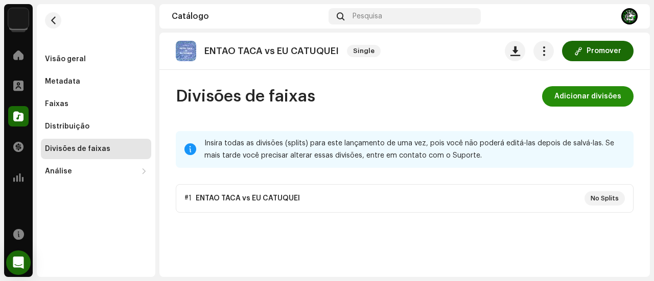
click at [579, 93] on span "Adicionar divisões" at bounding box center [587, 96] width 67 height 20
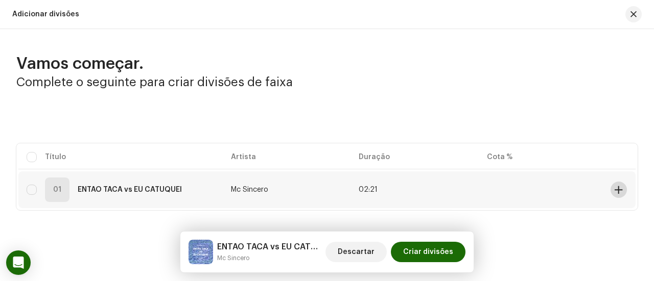
click at [618, 186] on button at bounding box center [618, 190] width 16 height 16
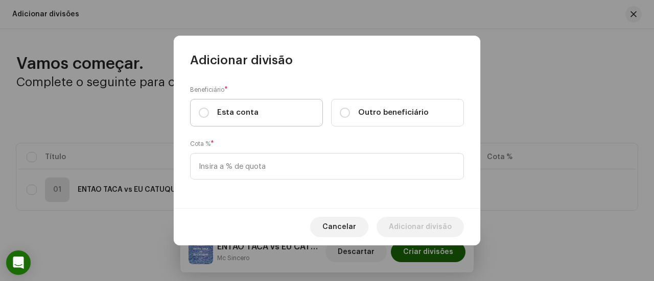
click at [290, 105] on label "Esta conta" at bounding box center [256, 113] width 133 height 28
click at [209, 108] on input "Esta conta" at bounding box center [204, 113] width 10 height 10
radio input "true"
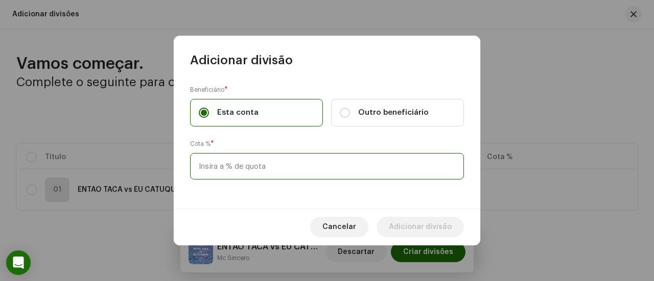
click at [277, 169] on input at bounding box center [327, 166] width 274 height 27
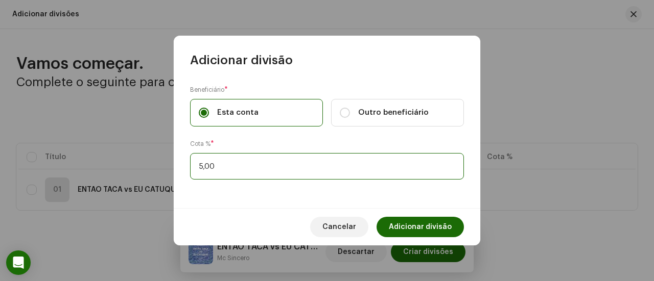
type input "50,00"
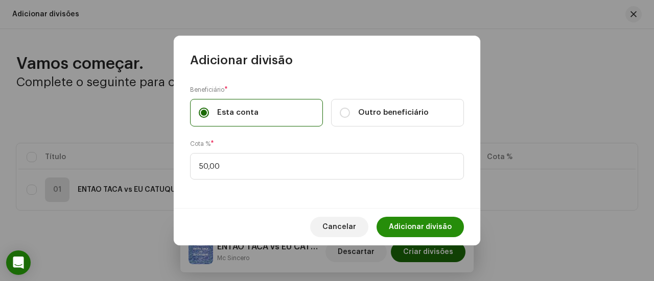
click at [399, 225] on span "Adicionar divisão" at bounding box center [420, 227] width 63 height 20
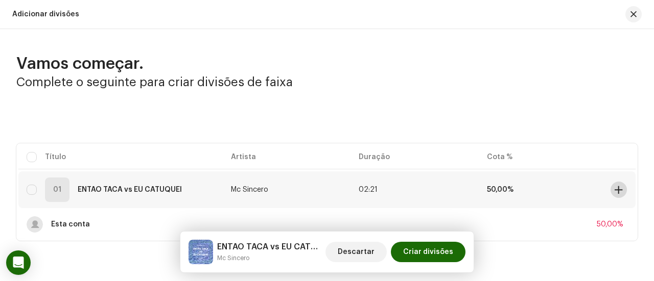
click at [616, 189] on span at bounding box center [618, 190] width 8 height 8
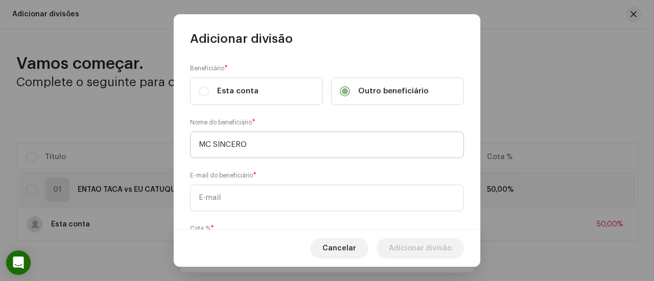
type input "MC SINCERO"
paste input "kawan.khaelgarcia26@gmail.com"
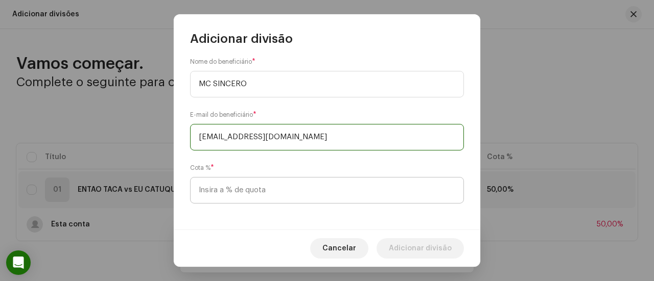
scroll to position [62, 0]
type input "kawan.khaelgarcia26@gmail.com"
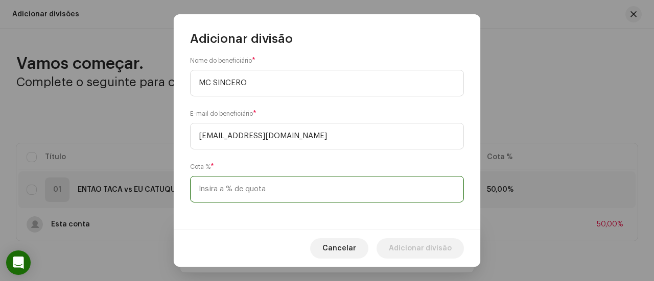
click at [286, 189] on input at bounding box center [327, 189] width 274 height 27
type input "25,00"
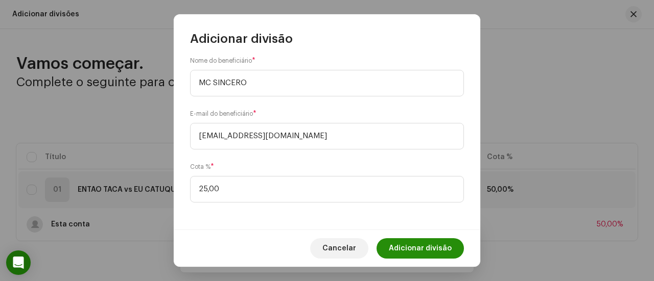
click at [424, 249] on span "Adicionar divisão" at bounding box center [420, 248] width 63 height 20
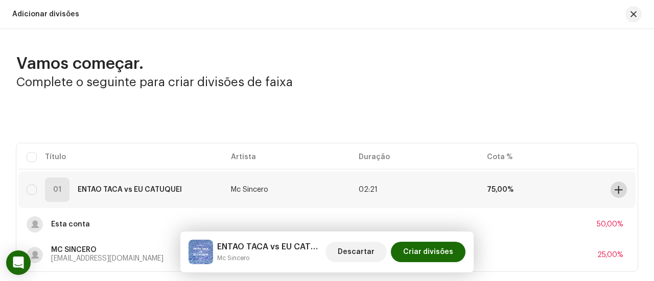
click at [614, 193] on span at bounding box center [618, 190] width 8 height 8
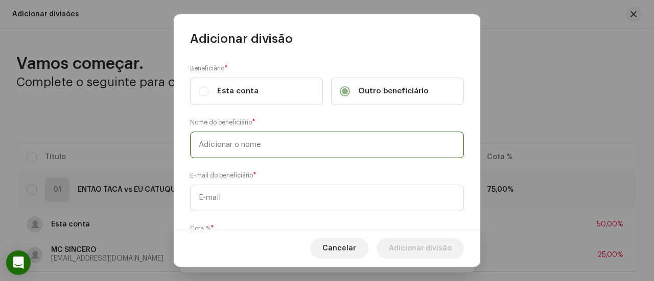
click at [313, 151] on input "text" at bounding box center [327, 145] width 274 height 27
type input "DJ [PERSON_NAME]"
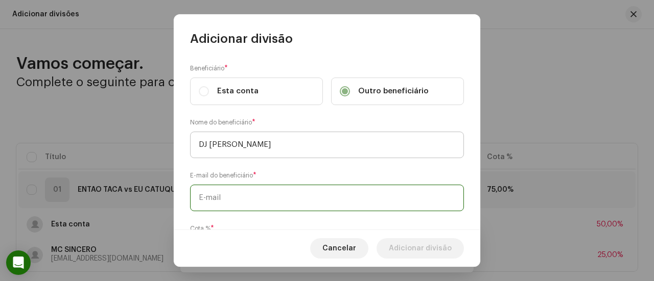
paste input "projetosdjmendes@gmail.com"
type input "projetosdjmendes@gmail.com"
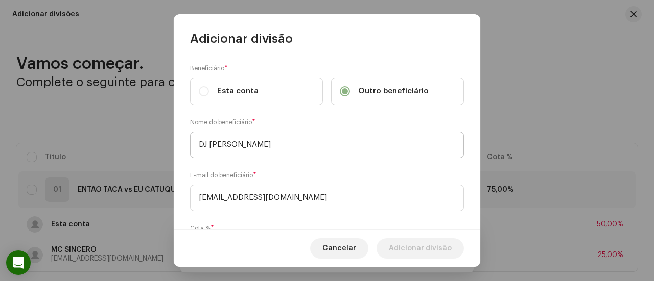
scroll to position [62, 0]
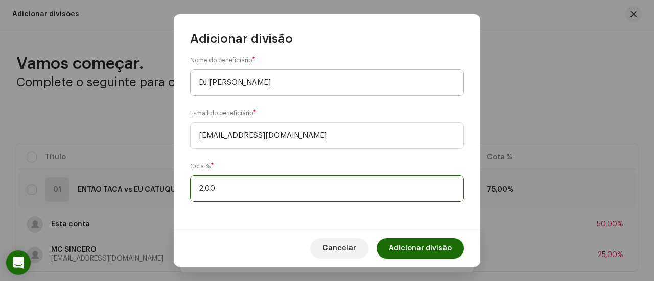
type input "25,00"
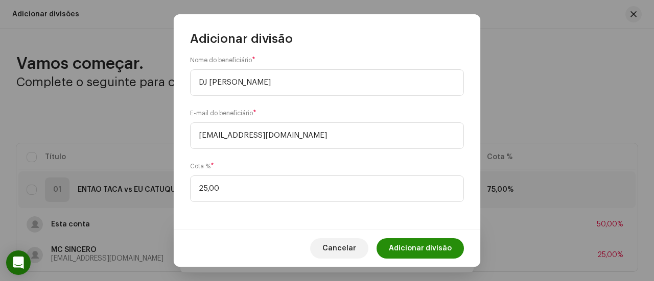
click at [422, 250] on span "Adicionar divisão" at bounding box center [420, 248] width 63 height 20
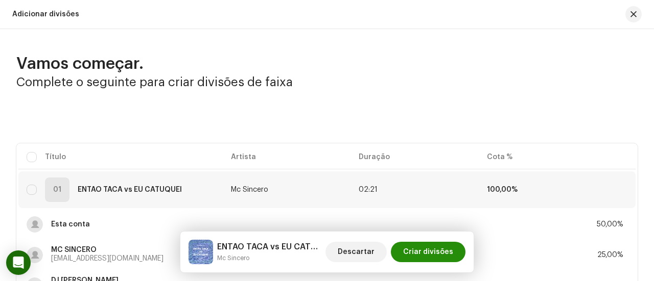
click at [428, 249] on span "Criar divisões" at bounding box center [428, 252] width 50 height 20
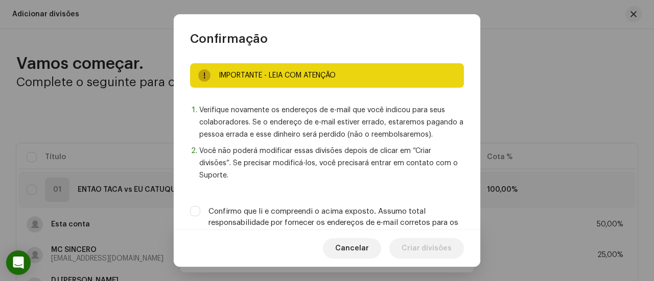
click at [412, 221] on label "Confirmo que li e compreendi o acima exposto. Assumo total responsabilidade por…" at bounding box center [335, 223] width 255 height 34
click at [200, 217] on input "Confirmo que li e compreendi o acima exposto. Assumo total responsabilidade por…" at bounding box center [195, 211] width 10 height 10
checkbox input "true"
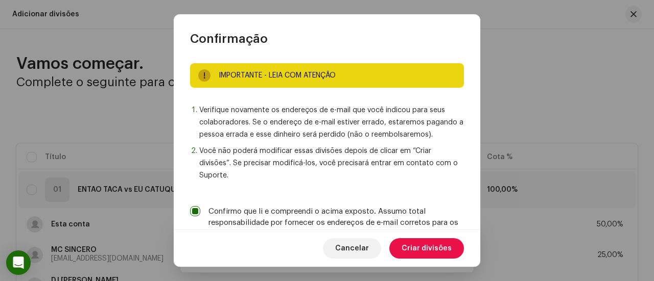
click at [419, 246] on span "Criar divisões" at bounding box center [426, 248] width 50 height 20
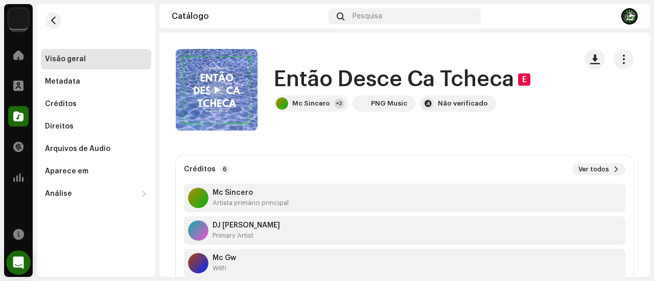
click at [591, 97] on div at bounding box center [608, 90] width 49 height 82
click at [24, 113] on div at bounding box center [18, 116] width 20 height 20
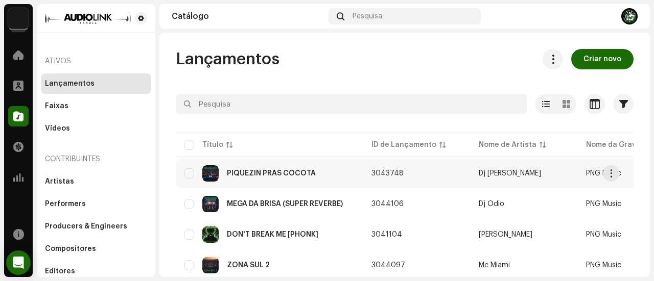
scroll to position [51, 0]
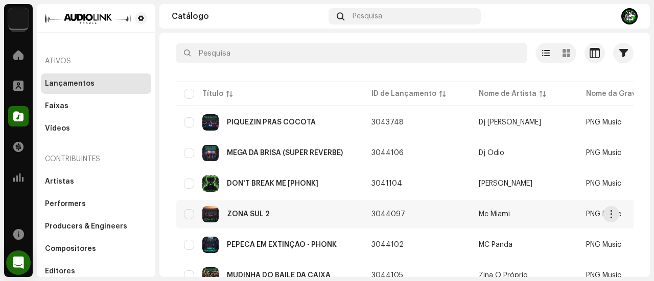
click at [283, 213] on div "ZONA SUL 2" at bounding box center [269, 214] width 171 height 16
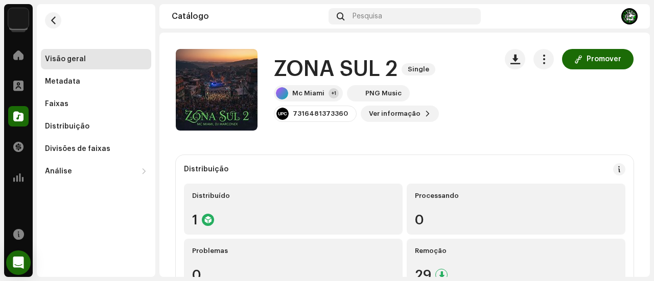
click at [283, 213] on div "1" at bounding box center [293, 219] width 202 height 13
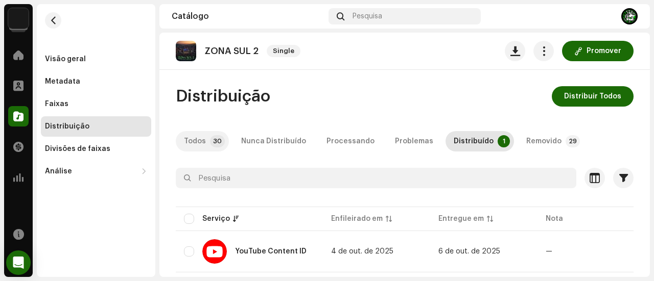
click at [222, 148] on p-tab "Todos 30" at bounding box center [202, 141] width 53 height 20
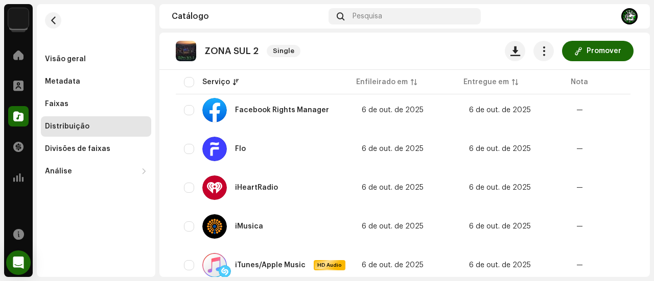
scroll to position [460, 0]
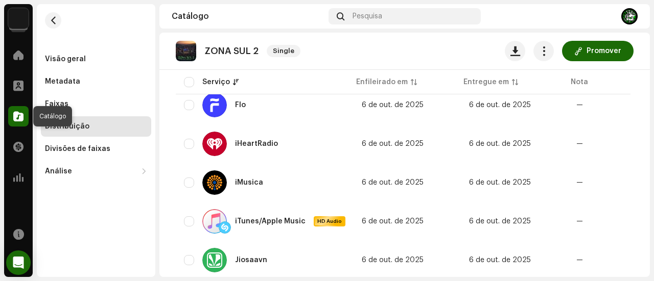
click at [12, 111] on div at bounding box center [18, 116] width 20 height 20
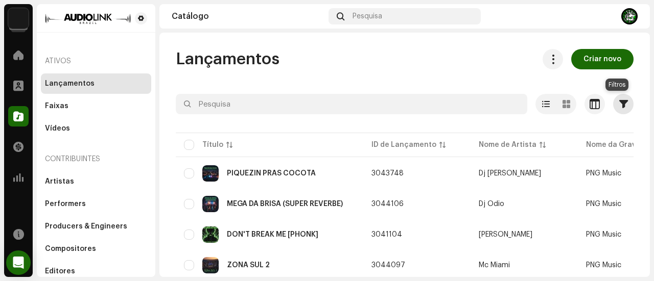
click at [619, 102] on span "button" at bounding box center [623, 104] width 9 height 8
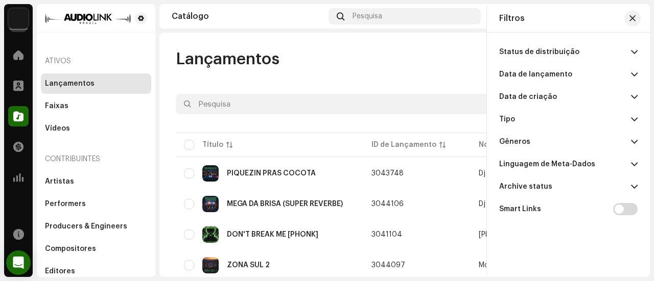
click at [638, 75] on div "Status de distribuição Nunca Distribuído Processando Problemas Distribuído Remo…" at bounding box center [568, 140] width 163 height 215
click at [629, 76] on p-accordion-header "Data de lançamento" at bounding box center [568, 74] width 138 height 22
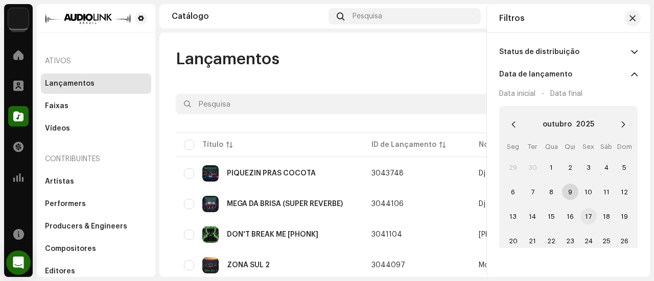
click at [586, 212] on span "17" at bounding box center [588, 216] width 16 height 16
click at [586, 215] on span "17" at bounding box center [588, 216] width 16 height 16
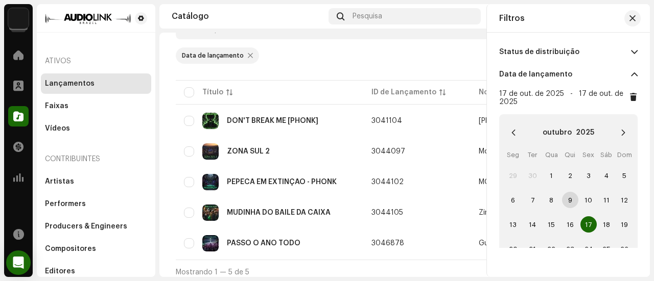
scroll to position [86, 0]
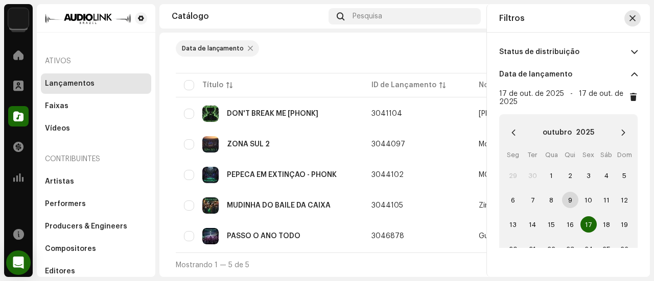
click at [628, 17] on button "button" at bounding box center [632, 18] width 16 height 16
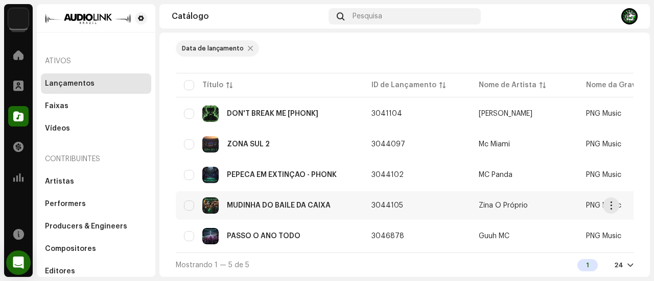
scroll to position [35, 0]
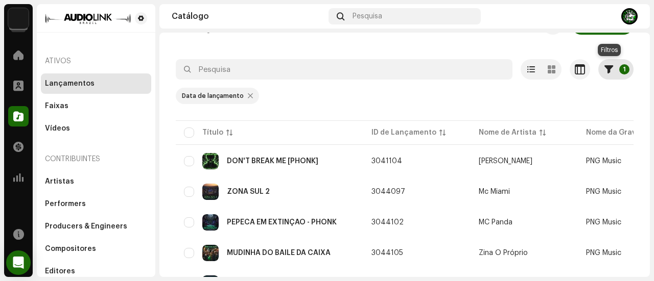
click at [609, 66] on button "1" at bounding box center [615, 69] width 35 height 20
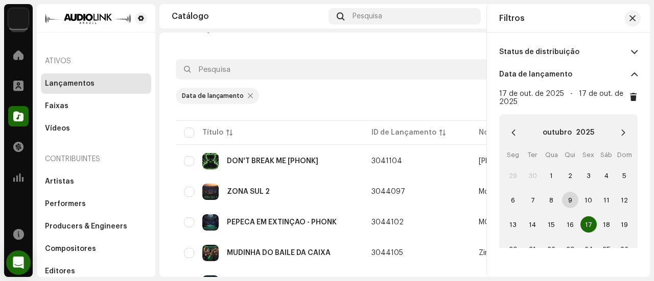
click at [457, 97] on div "Data de lançamento" at bounding box center [405, 96] width 458 height 16
click at [585, 245] on span "24" at bounding box center [588, 249] width 16 height 16
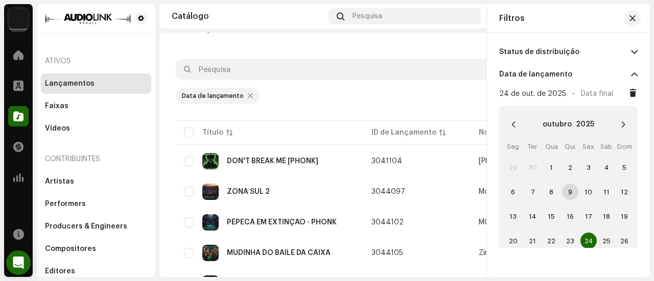
click at [585, 243] on span "24" at bounding box center [588, 241] width 16 height 16
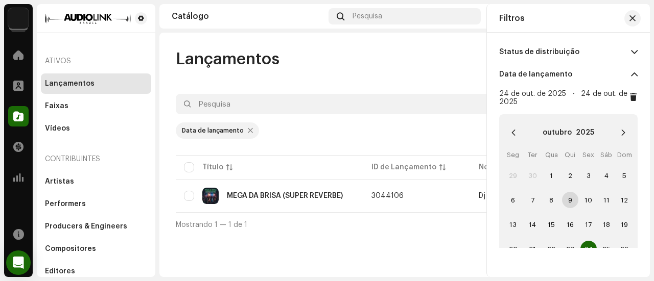
click at [315, 251] on div "Lançamentos Criar novo 1 Selecionado 0 Opções Filtros Status de distribuição Nu…" at bounding box center [404, 155] width 490 height 245
